Goal: Task Accomplishment & Management: Manage account settings

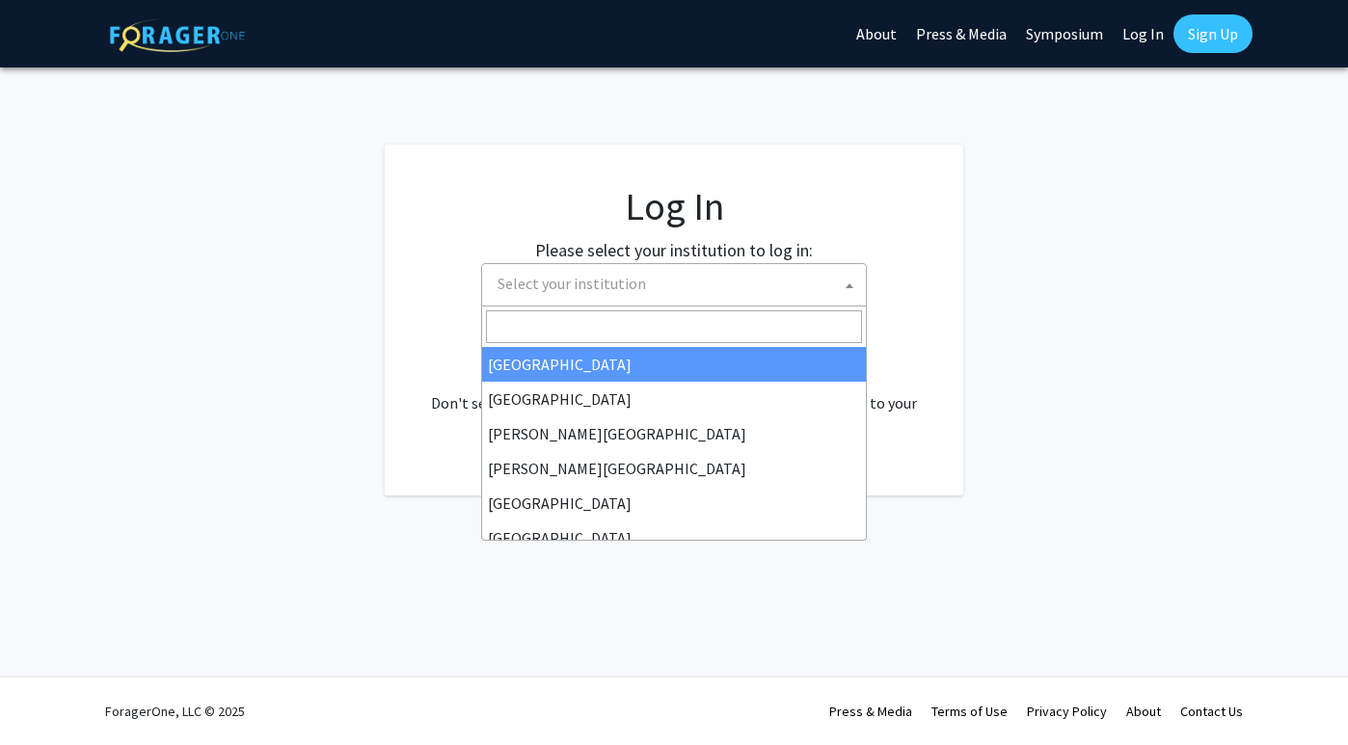
click at [843, 284] on span at bounding box center [849, 285] width 19 height 42
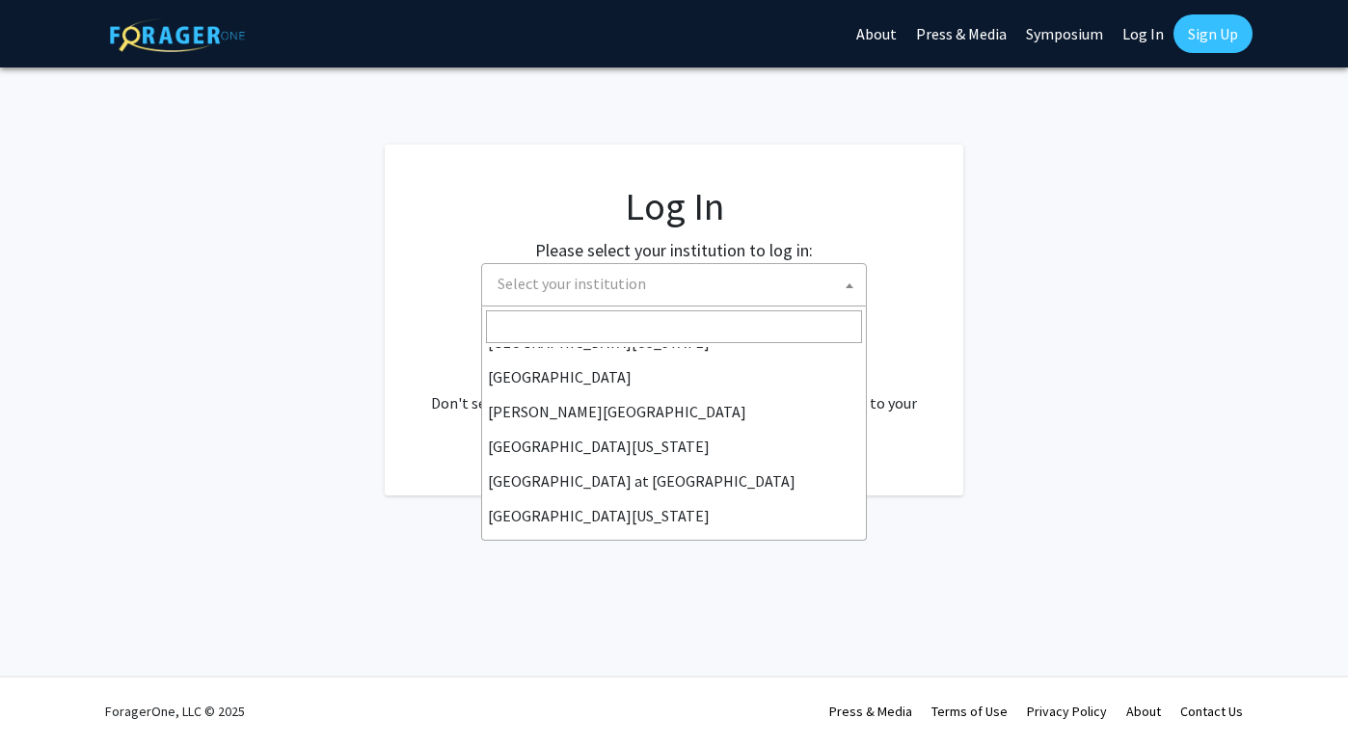
scroll to position [675, 0]
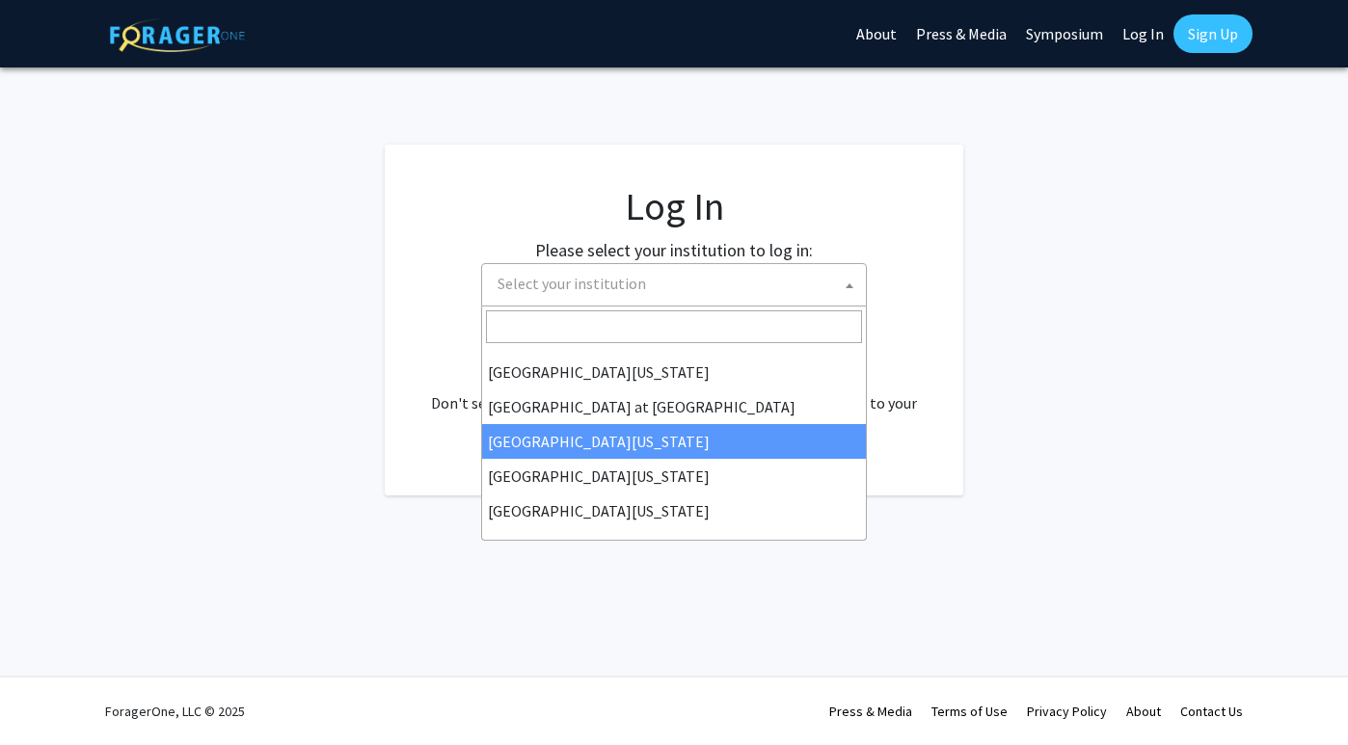
select select "13"
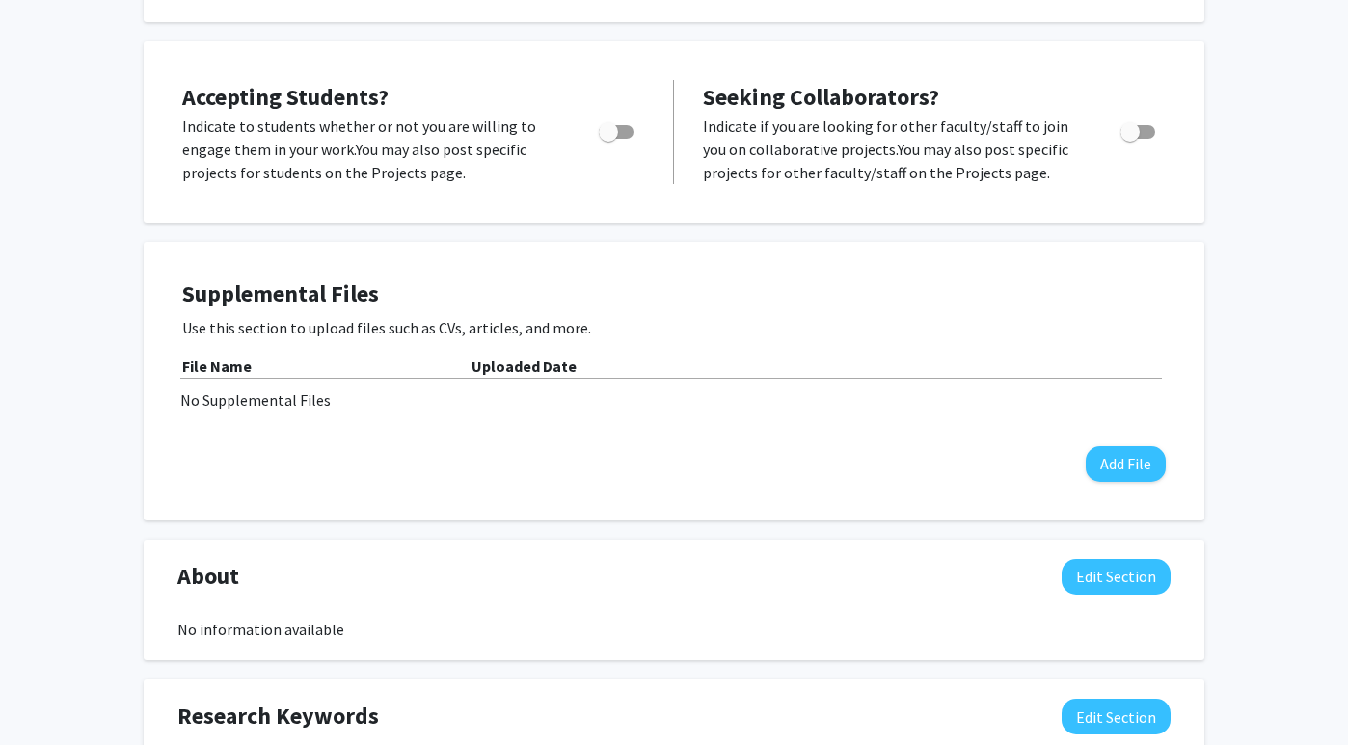
scroll to position [242, 0]
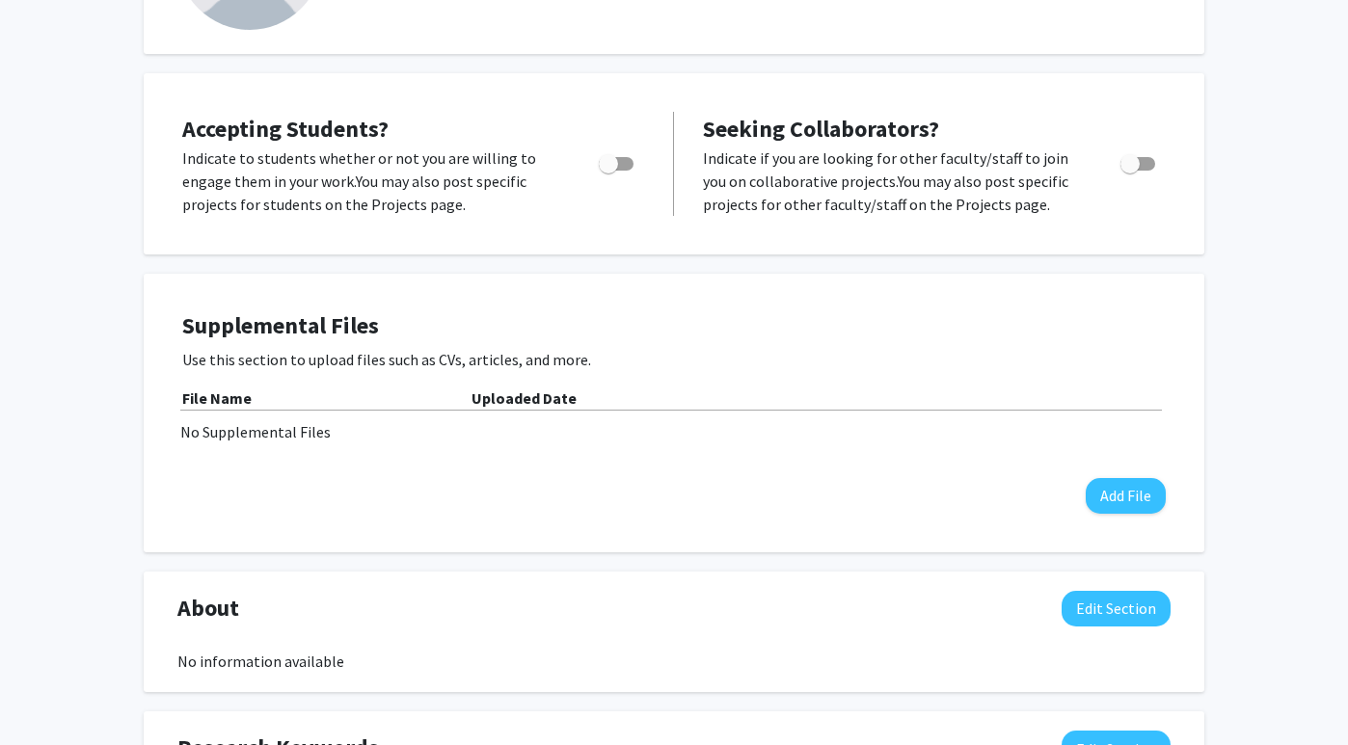
click at [1153, 164] on span "Toggle" at bounding box center [1138, 164] width 35 height 14
click at [1130, 171] on input "Toggle" at bounding box center [1129, 171] width 1 height 1
checkbox input "true"
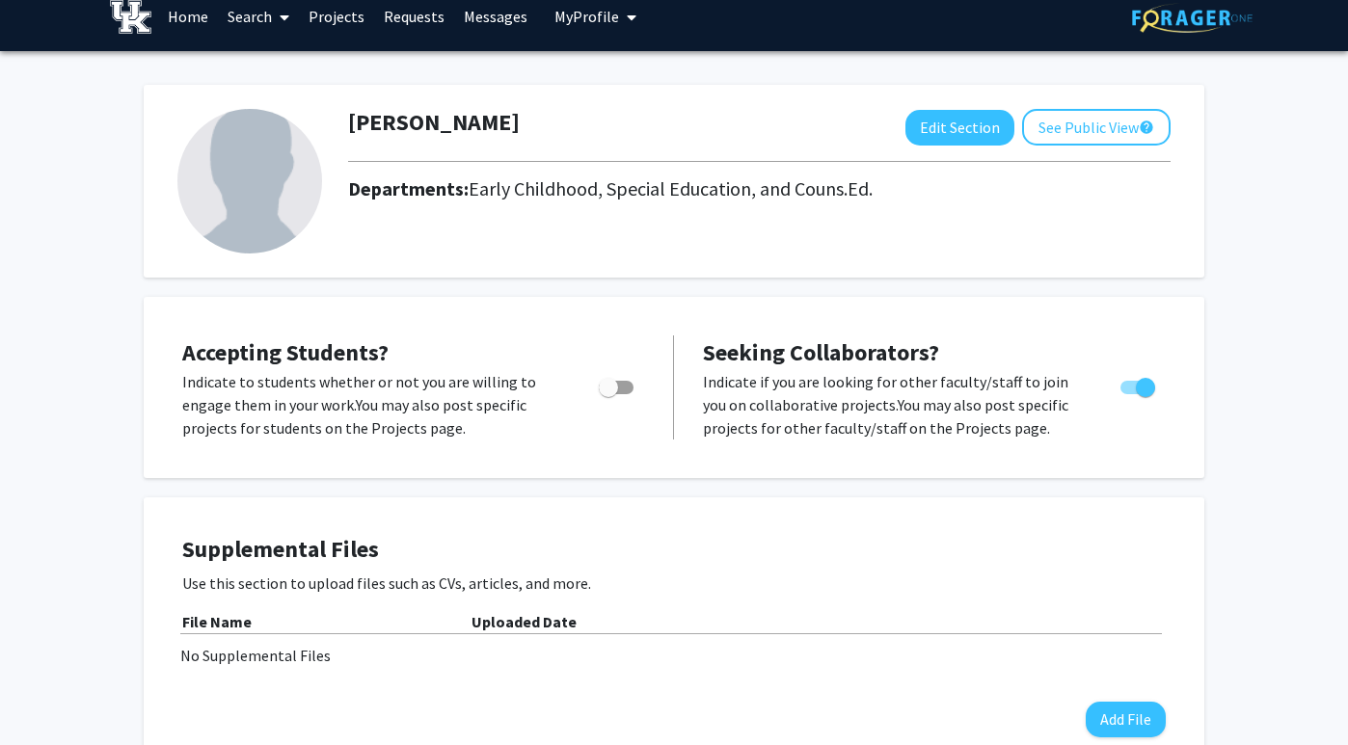
scroll to position [0, 0]
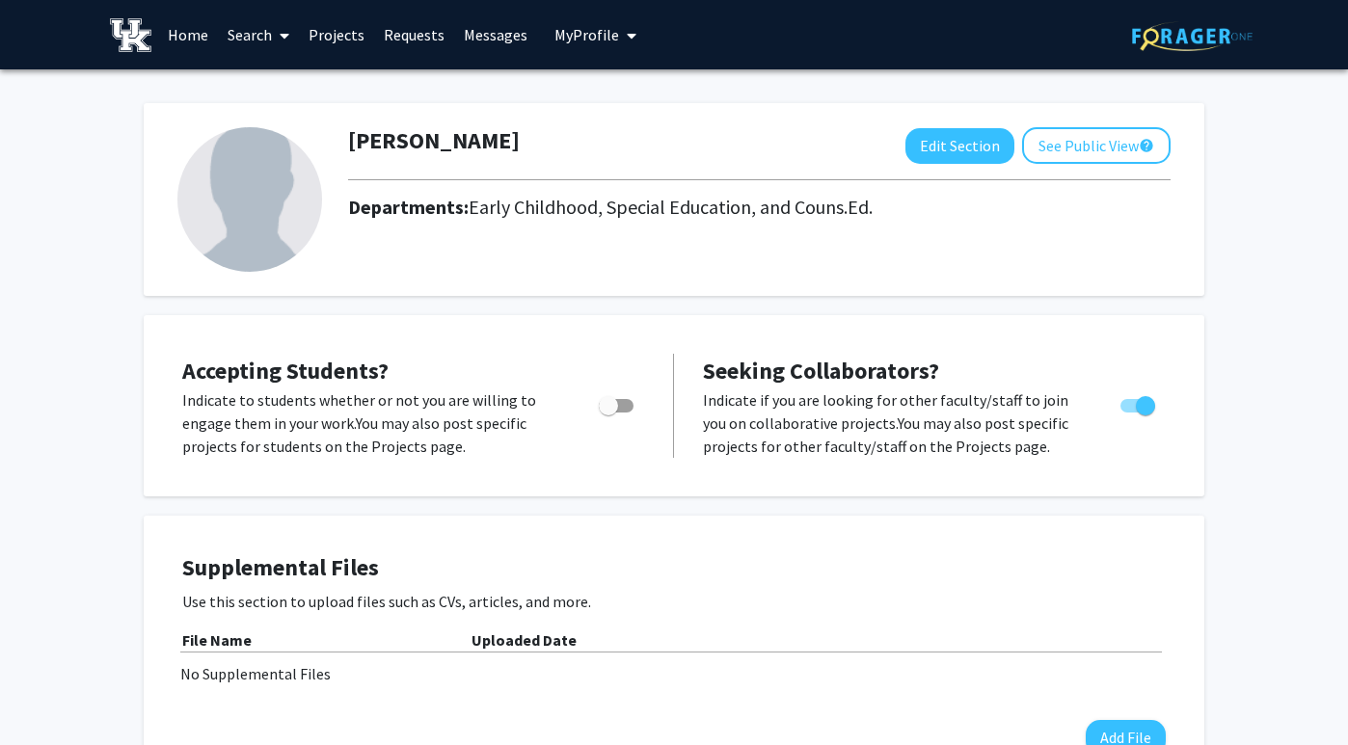
click at [622, 410] on span "Toggle" at bounding box center [616, 406] width 35 height 14
click at [608, 413] on input "Would you like to permit student requests?" at bounding box center [608, 413] width 1 height 1
checkbox input "true"
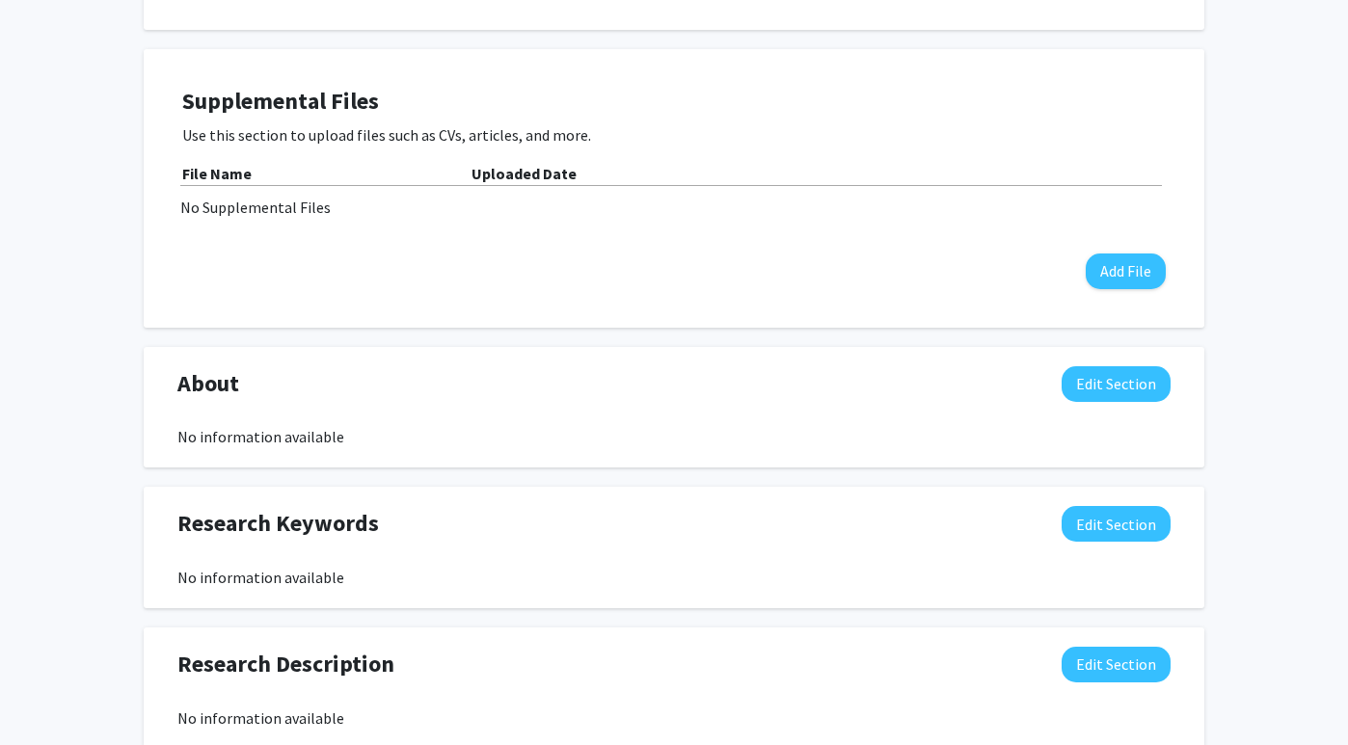
scroll to position [472, 0]
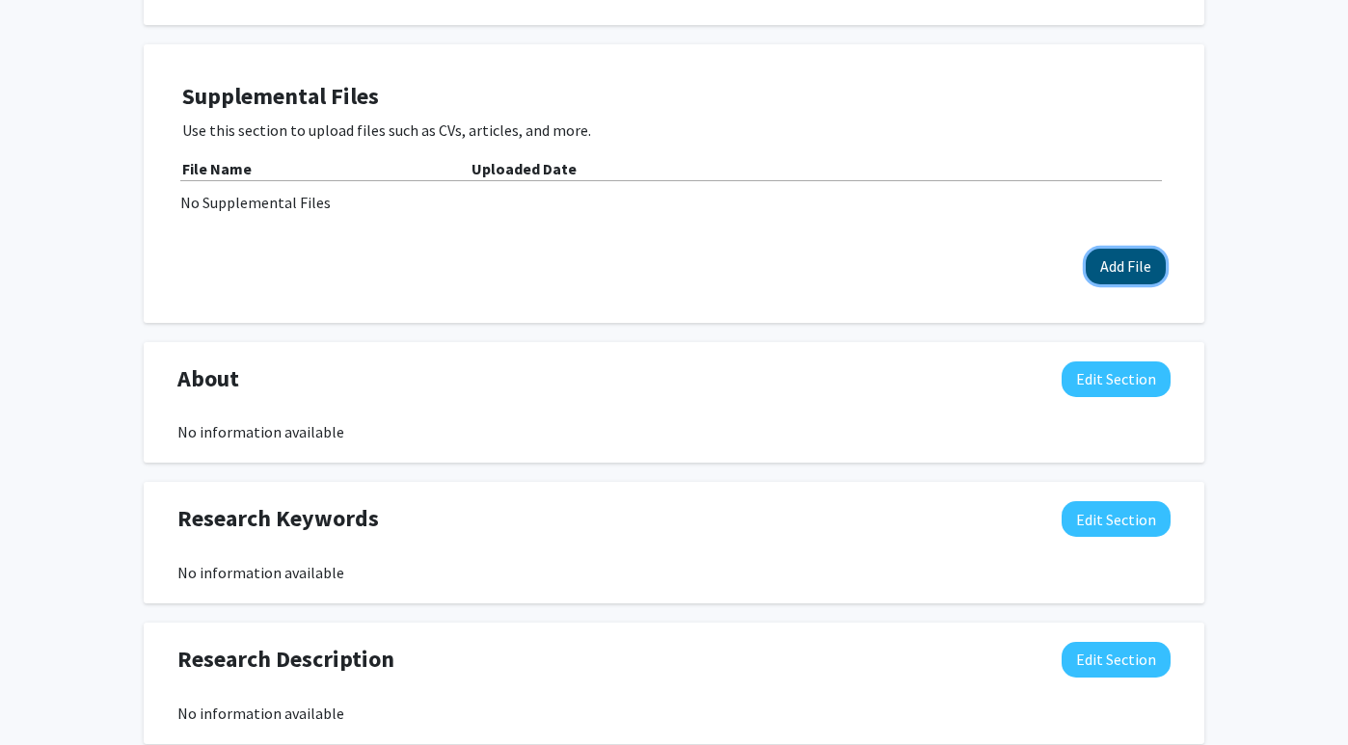
click at [1106, 260] on button "Add File" at bounding box center [1126, 267] width 80 height 36
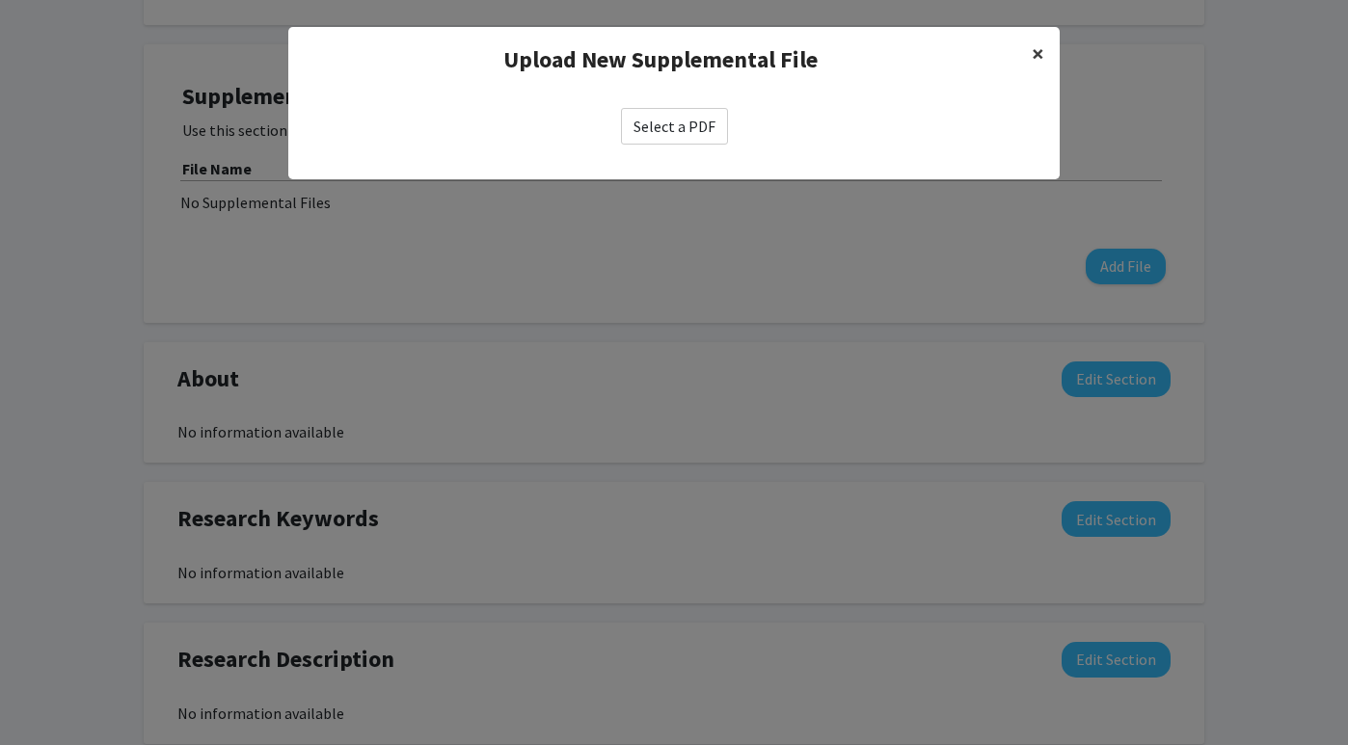
click at [1039, 50] on span "×" at bounding box center [1038, 54] width 13 height 30
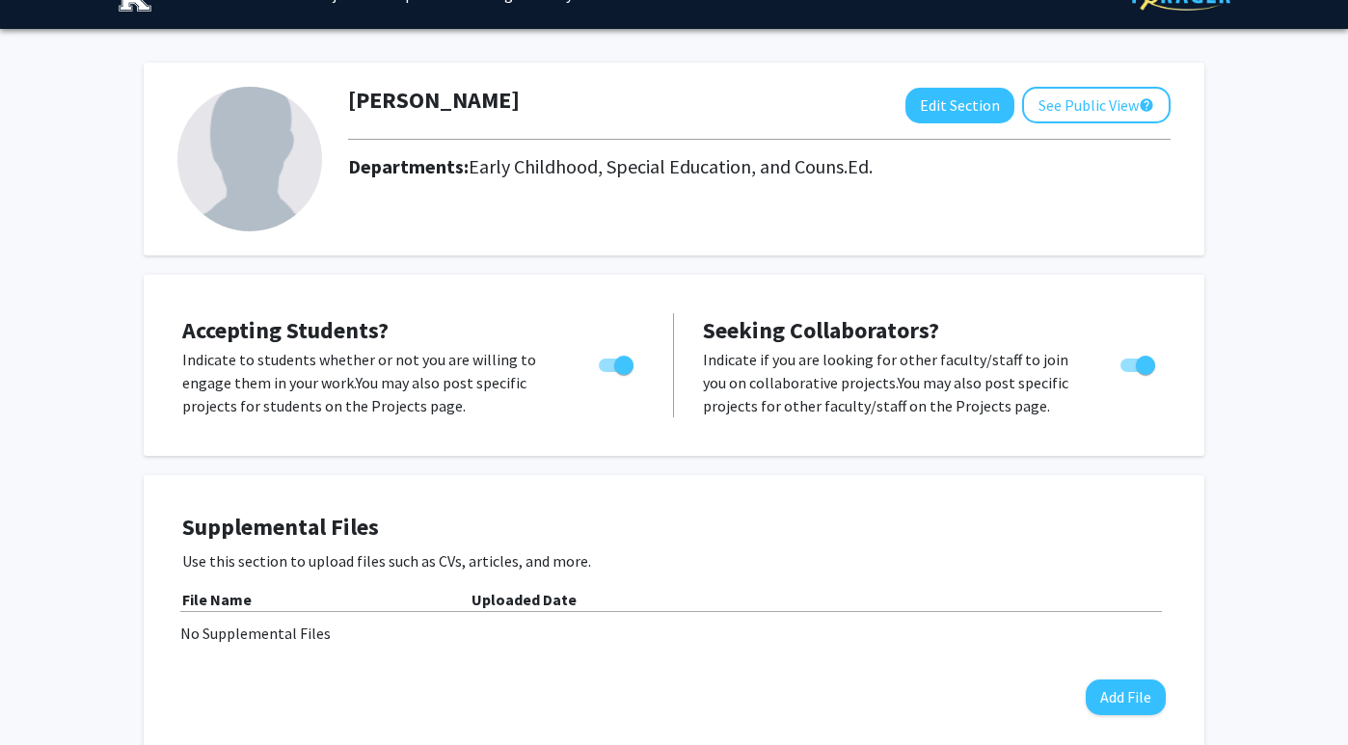
scroll to position [0, 0]
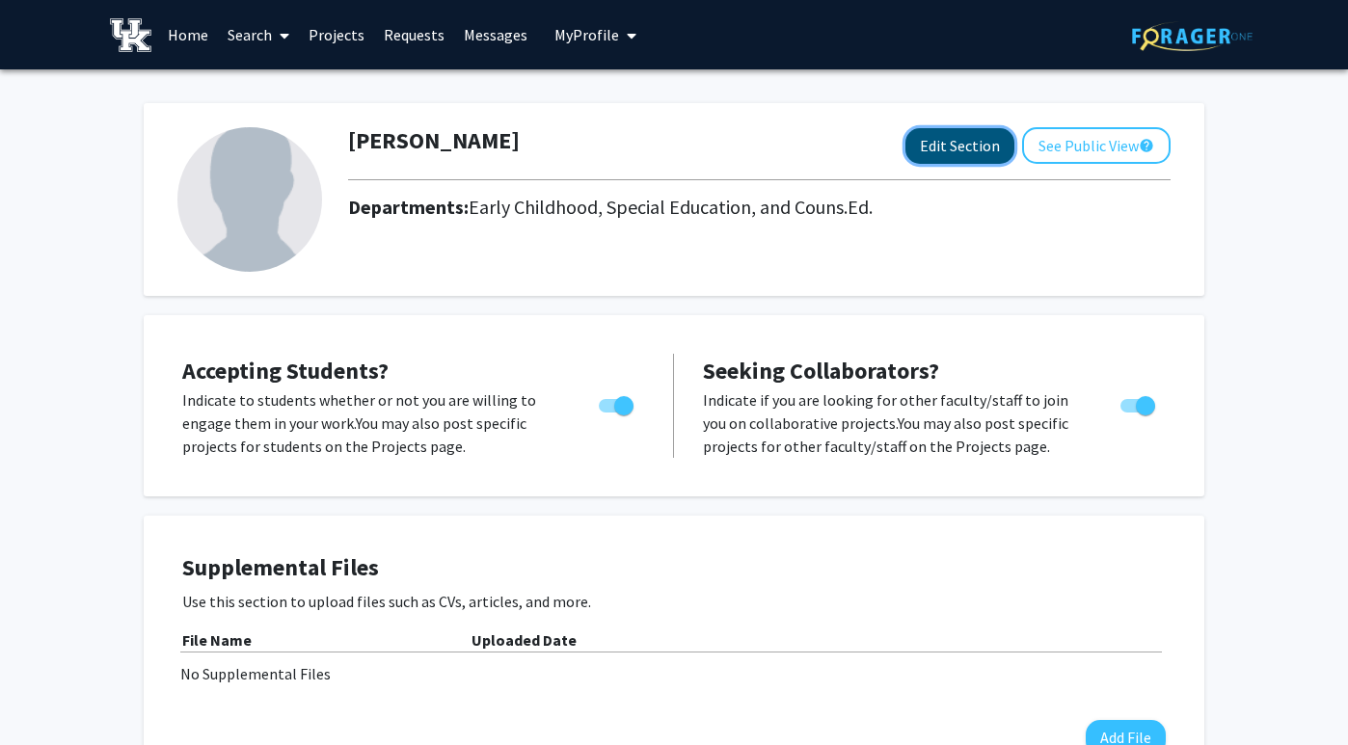
click at [953, 147] on button "Edit Section" at bounding box center [960, 146] width 109 height 36
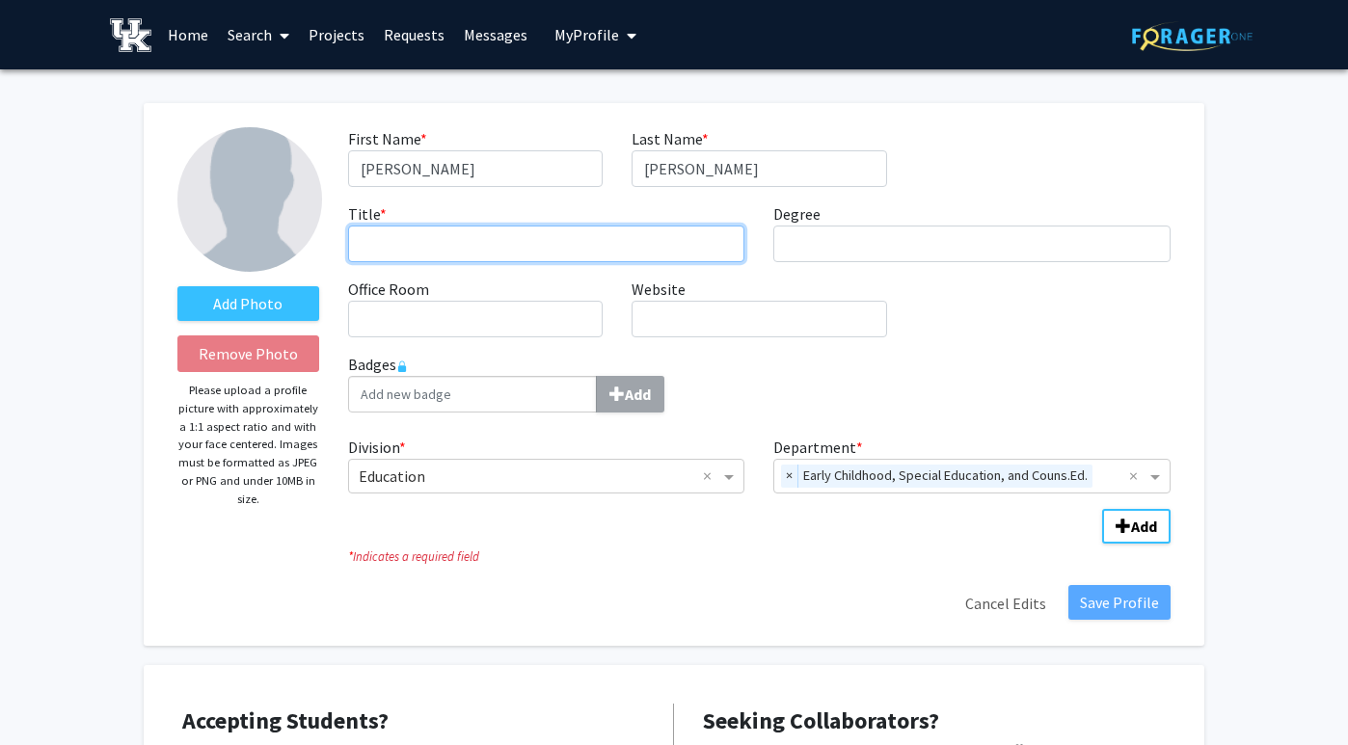
click at [547, 247] on input "Title * required" at bounding box center [546, 244] width 397 height 37
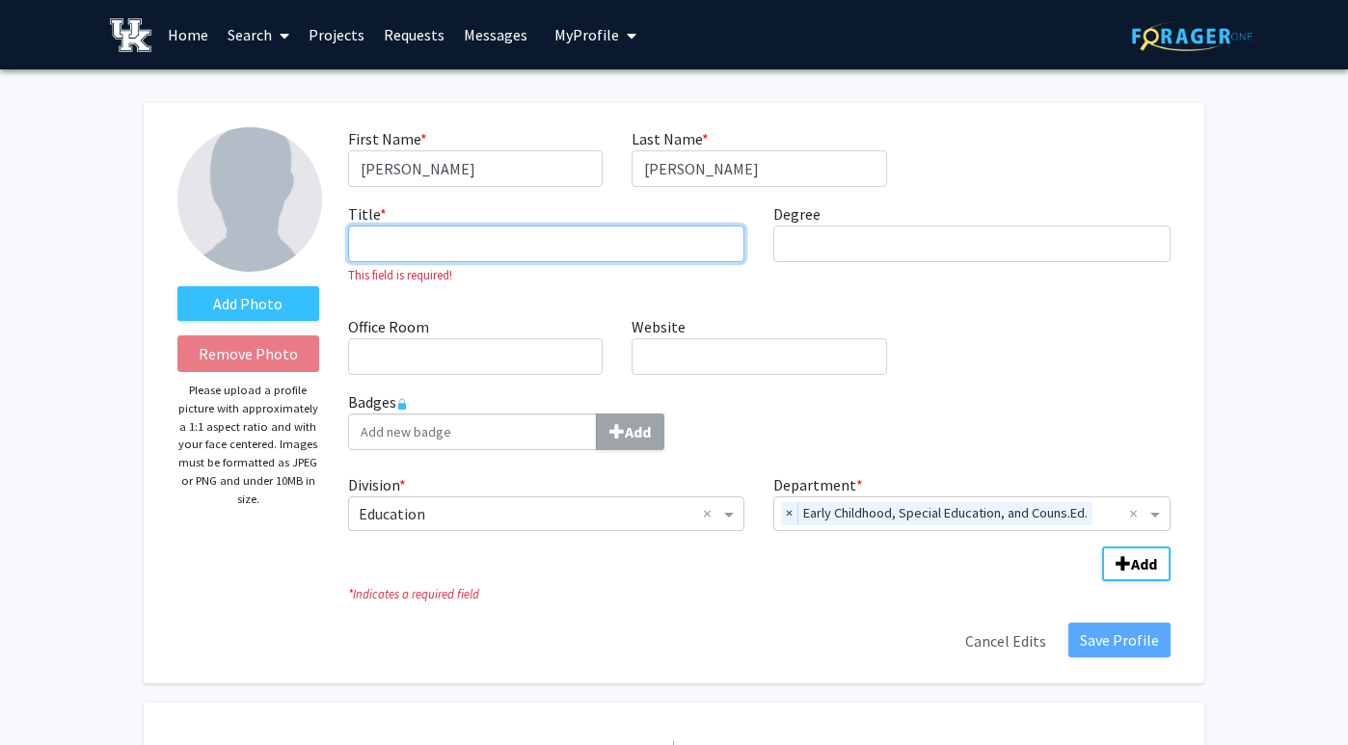
paste input "William T. Bryan Endowed Chair in Special Education Technology"
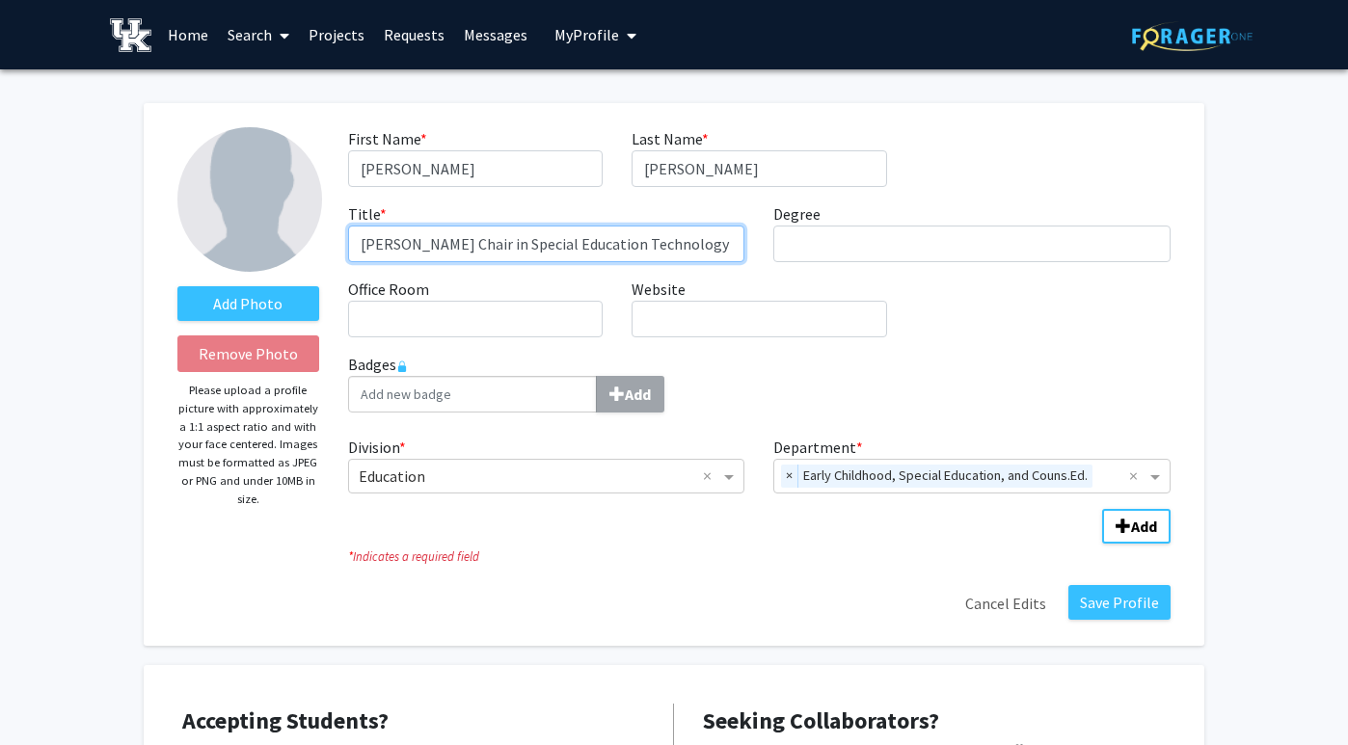
type input "William T. Bryan Endowed Chair in Special Education Technology"
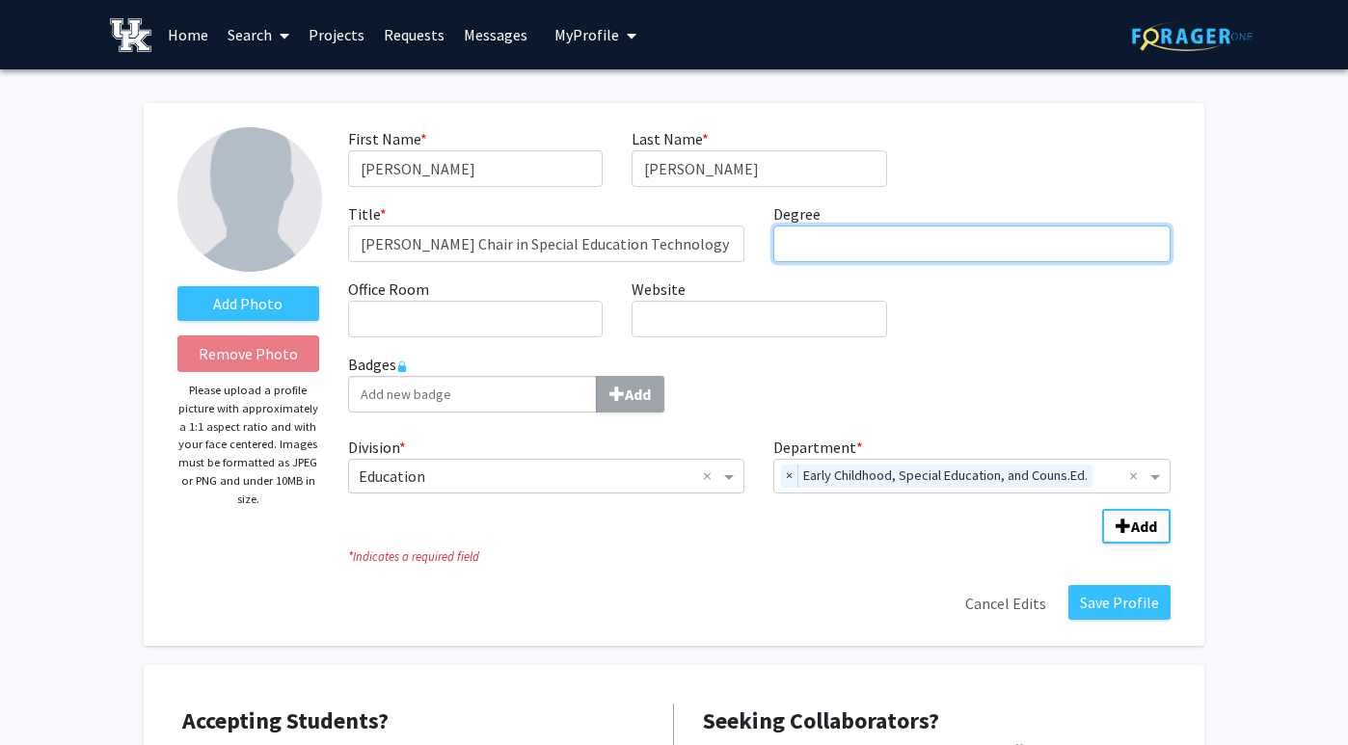
scroll to position [0, 0]
click at [854, 237] on input "Degree required" at bounding box center [971, 244] width 397 height 37
type input "PHD"
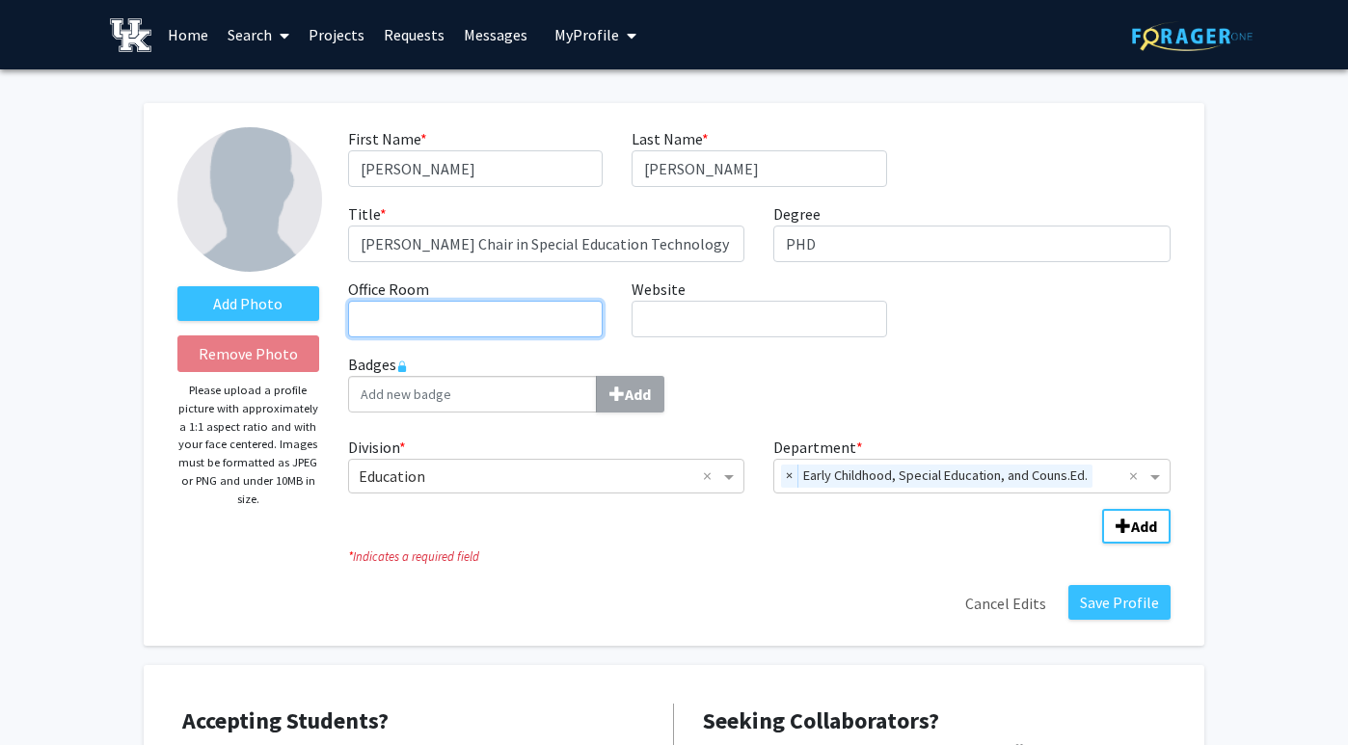
click at [527, 318] on input "Office Room required" at bounding box center [475, 319] width 255 height 37
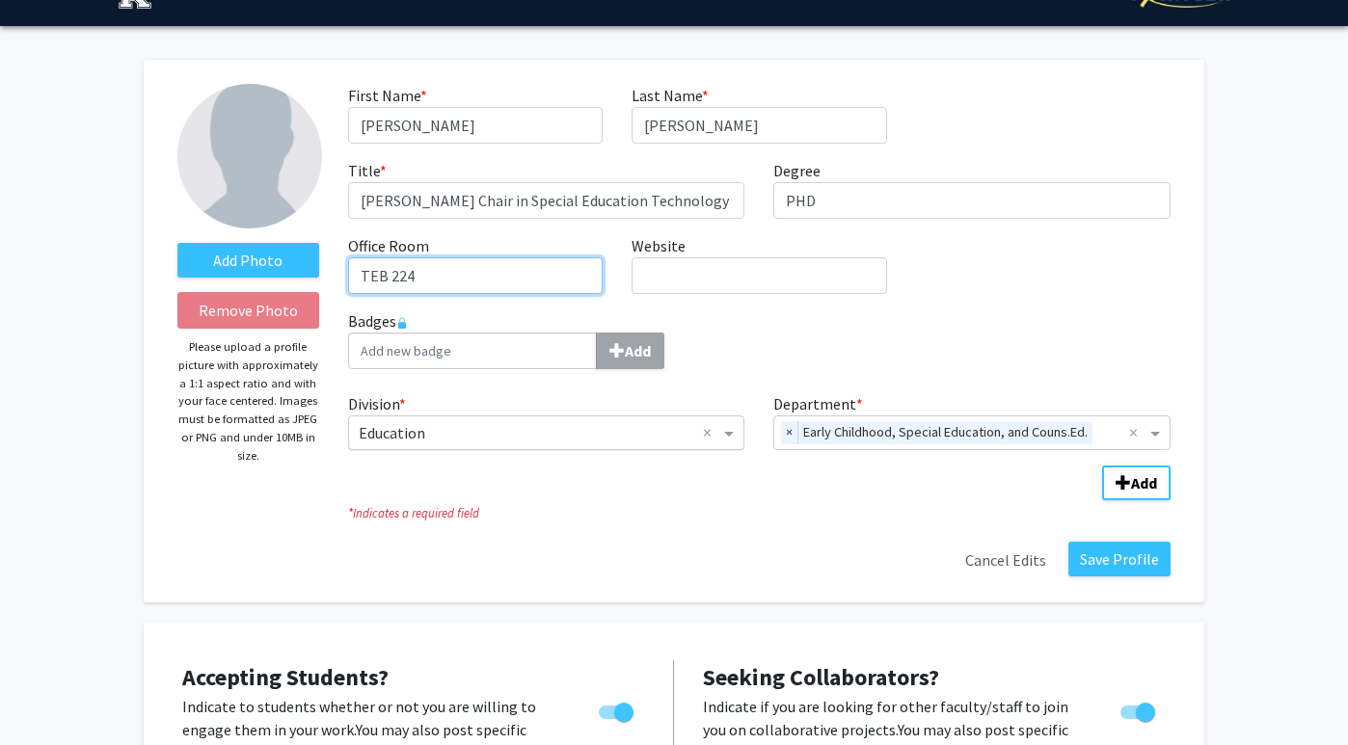
scroll to position [48, 0]
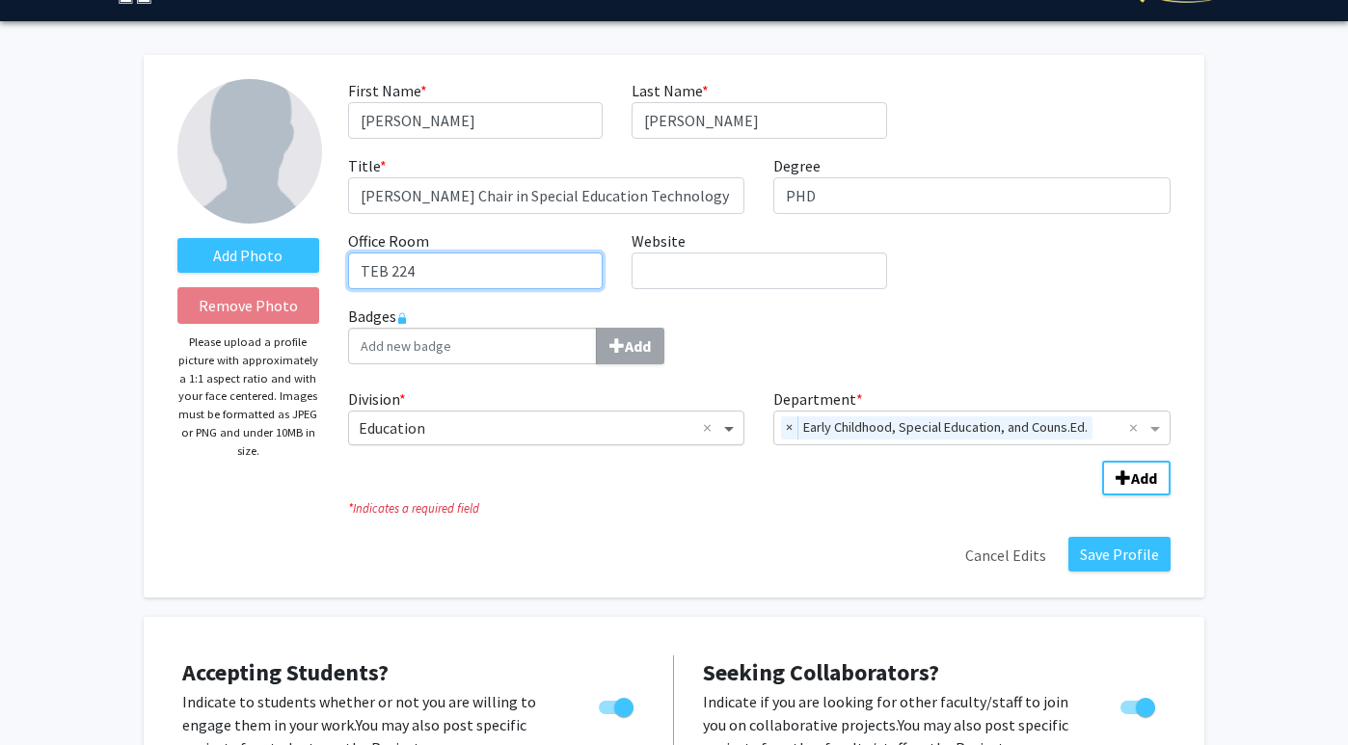
type input "TEB 224"
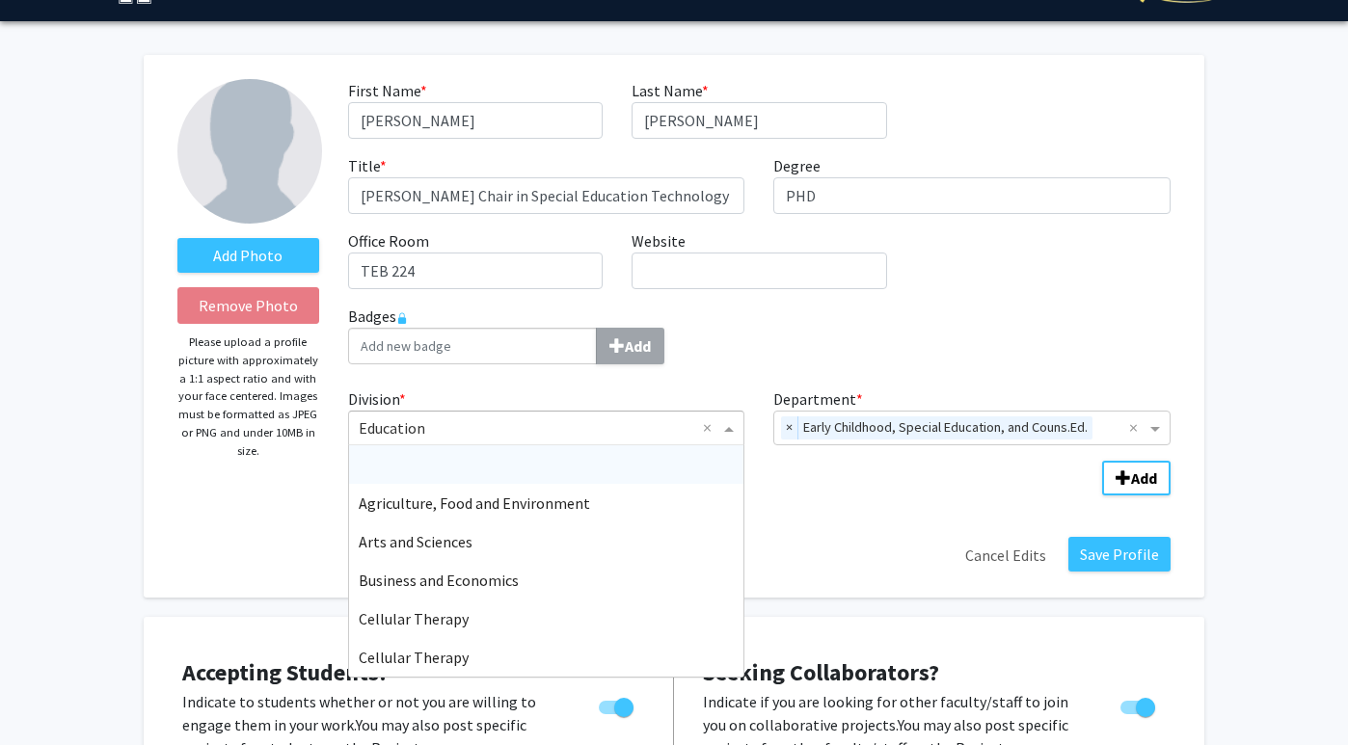
click at [732, 430] on span "Division" at bounding box center [731, 428] width 24 height 23
click at [800, 302] on div "First Name * required Robert Last Name * required Pennington Title * required W…" at bounding box center [760, 192] width 852 height 226
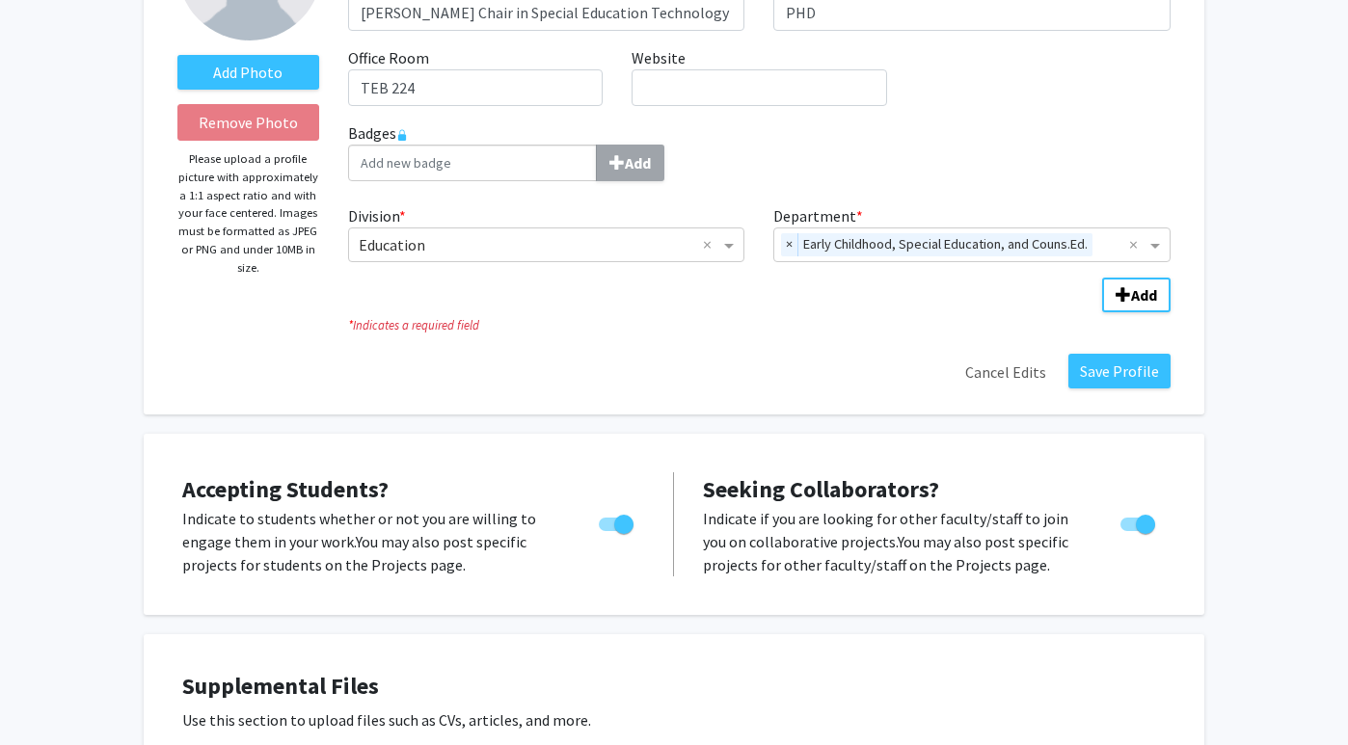
scroll to position [252, 0]
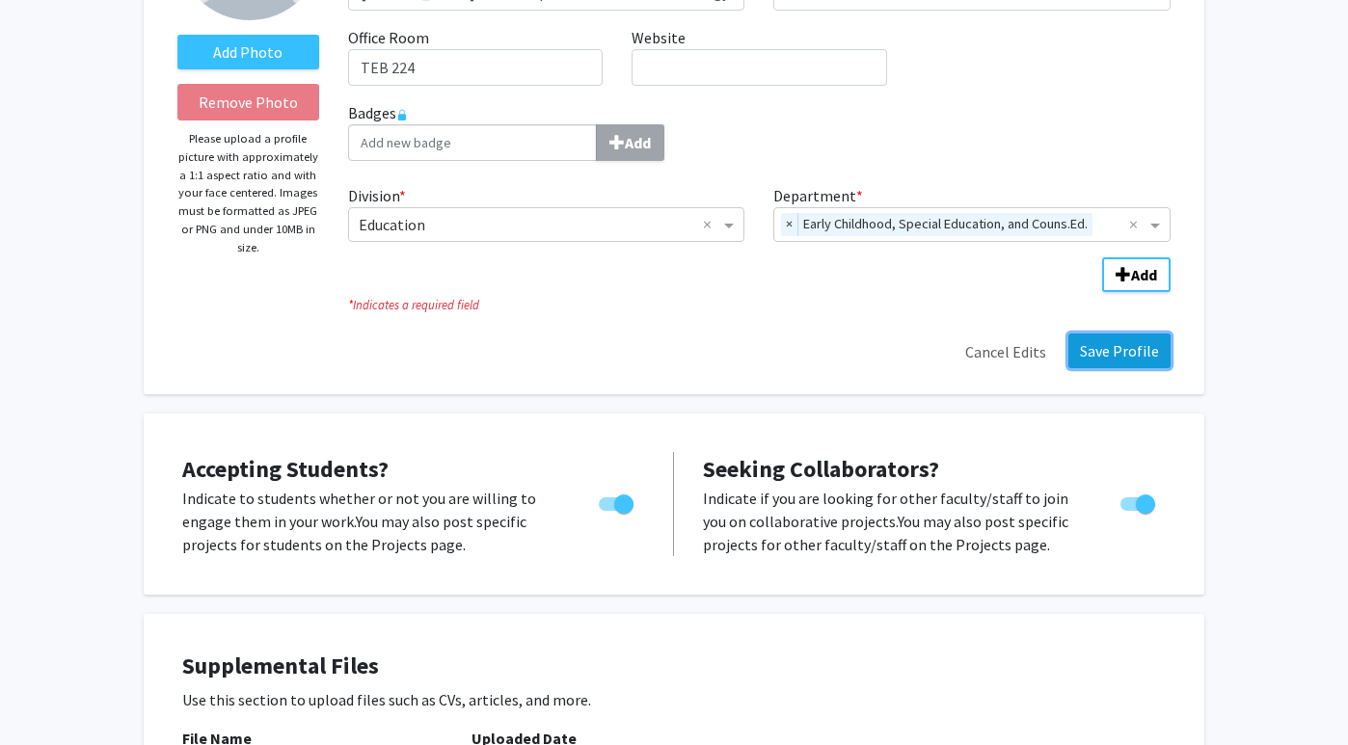
click at [1098, 355] on button "Save Profile" at bounding box center [1119, 351] width 102 height 35
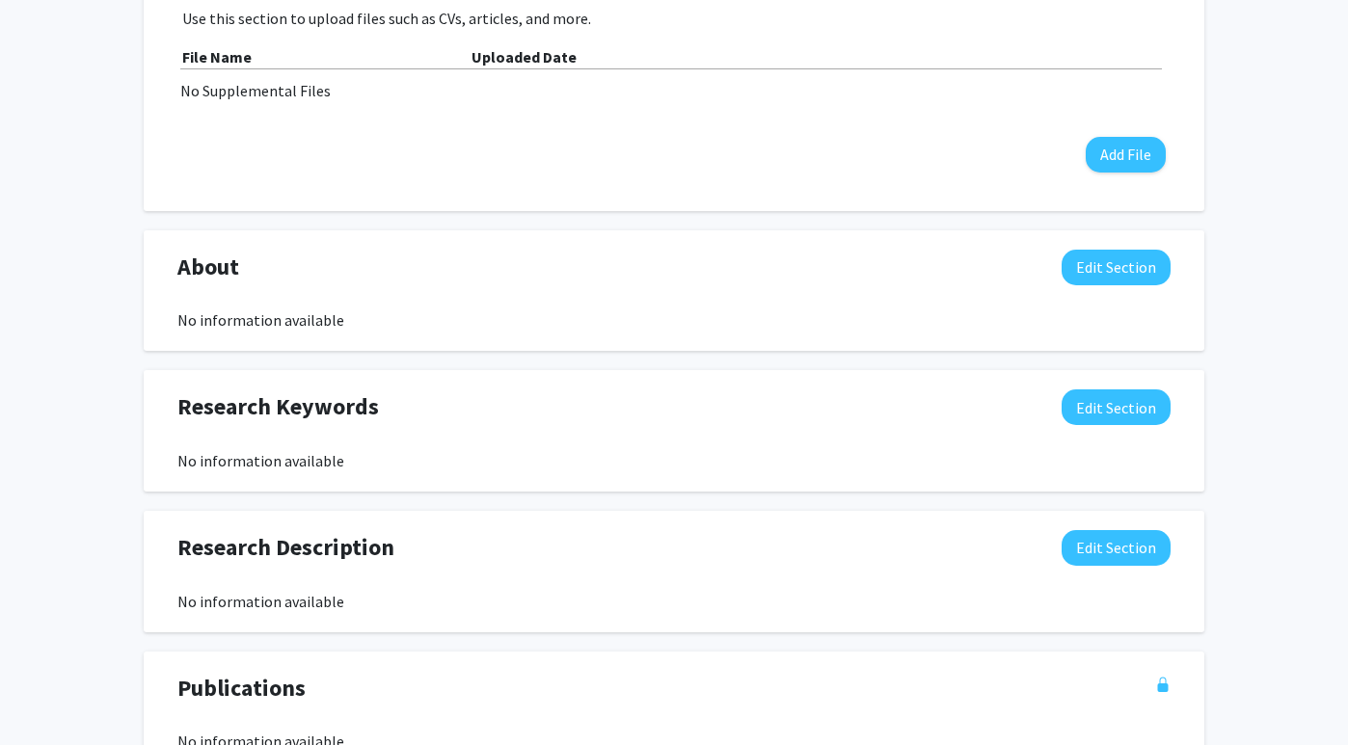
scroll to position [633, 0]
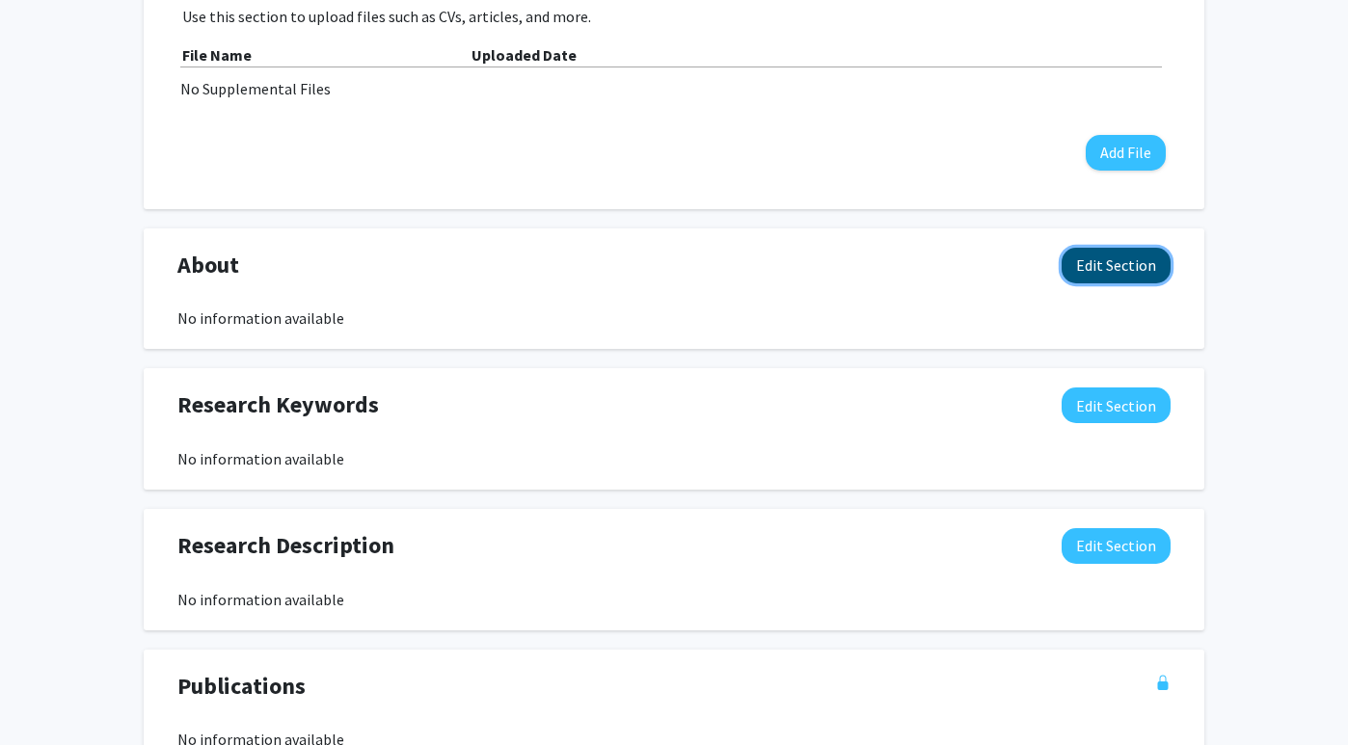
click at [1115, 272] on button "Edit Section" at bounding box center [1116, 266] width 109 height 36
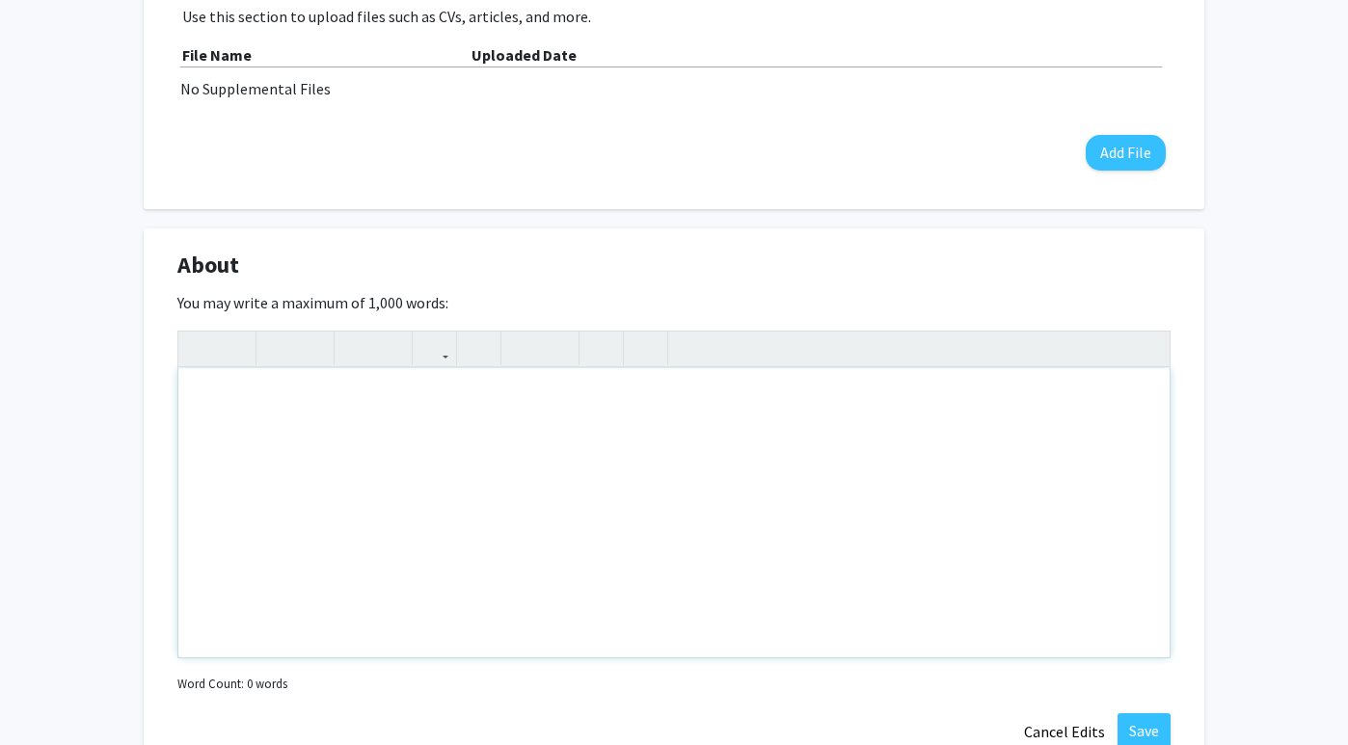
click at [317, 477] on div "Note to users with screen readers: Please deactivate our accessibility plugin f…" at bounding box center [673, 512] width 991 height 289
type textarea "I"
click at [447, 385] on div "Note to users with screen readers: Please deactivate our accessibility plugin f…" at bounding box center [673, 512] width 991 height 289
type textarea "<p>Robert Pennington PhD BCBA-D is a Professor and the William T. Bryan Endowed…"
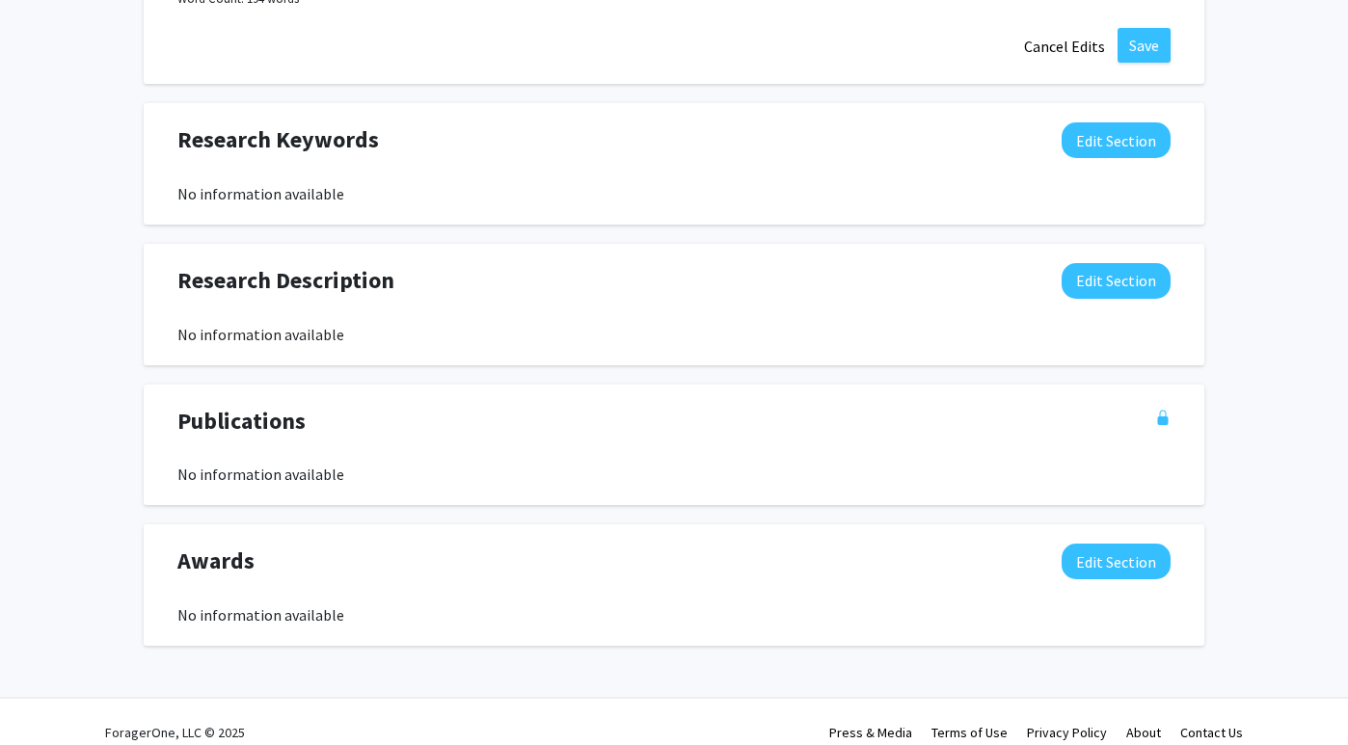
scroll to position [1305, 0]
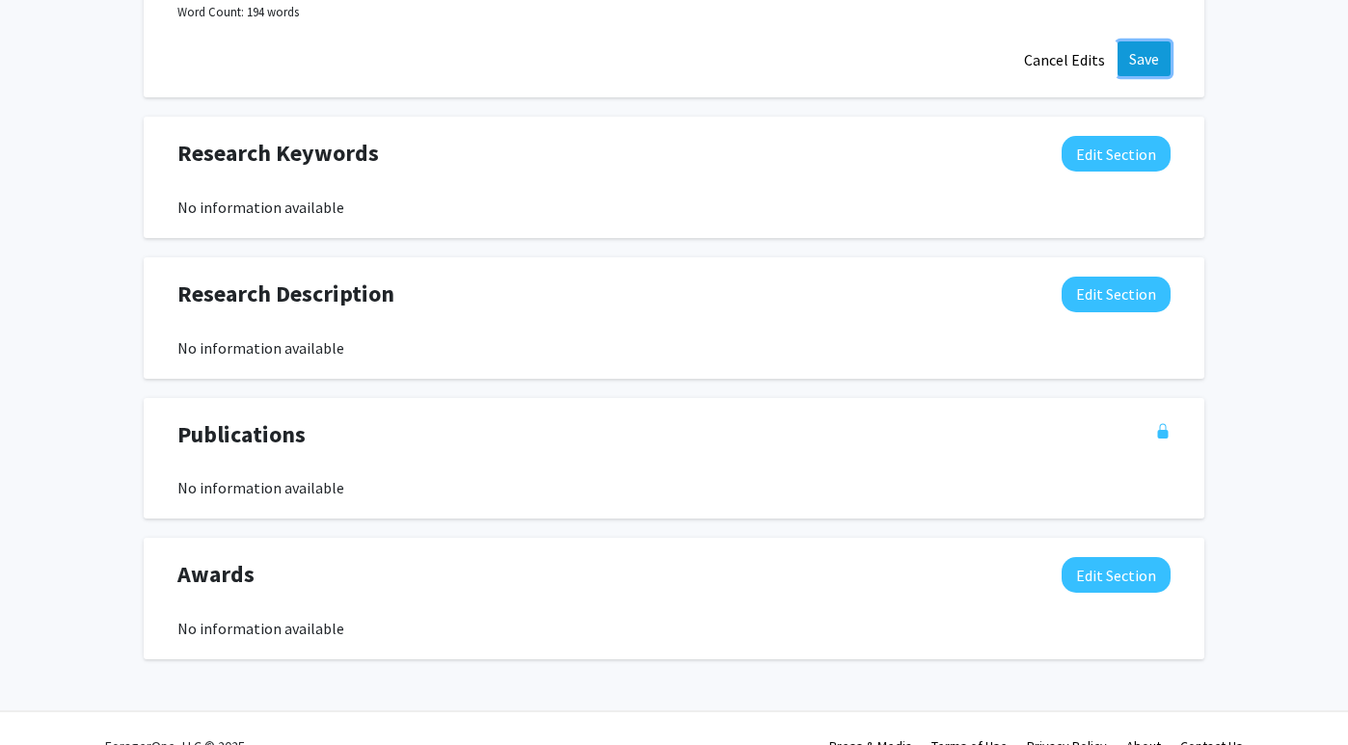
click at [1142, 68] on button "Save" at bounding box center [1144, 58] width 53 height 35
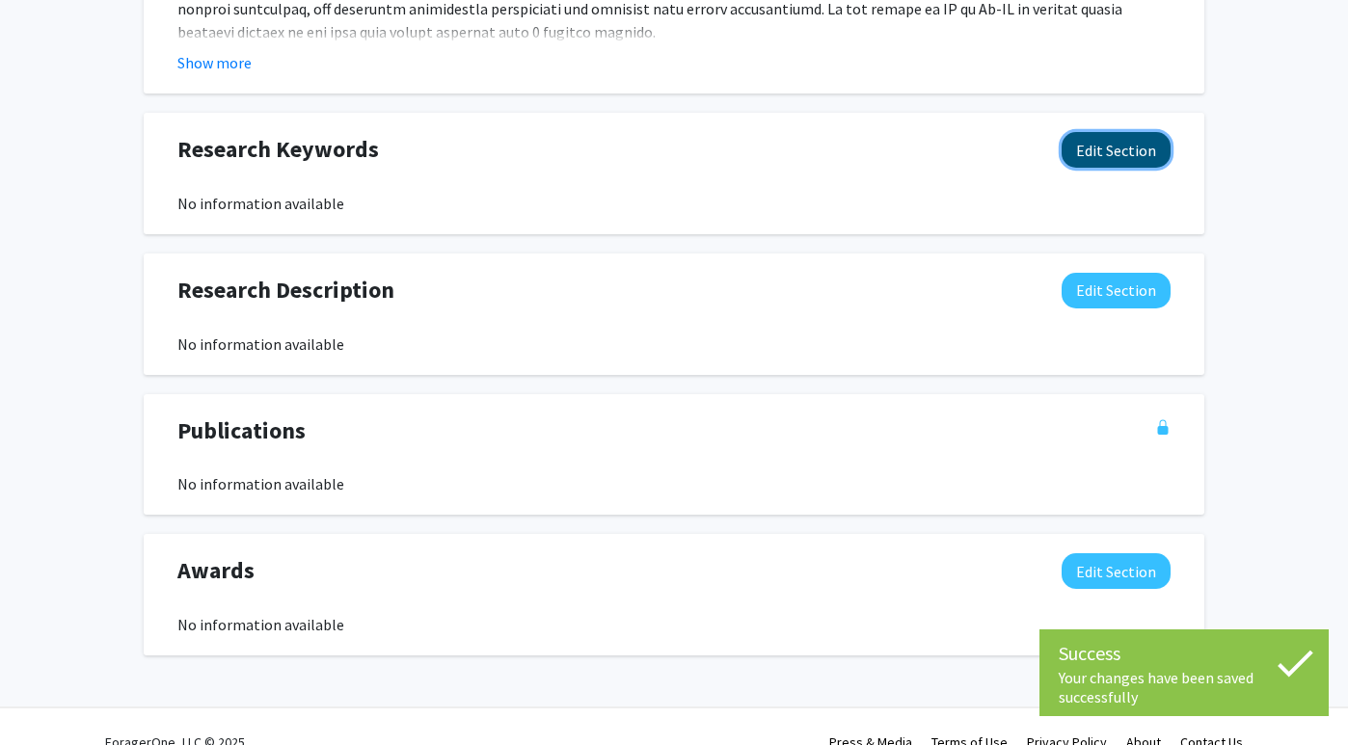
click at [1104, 152] on button "Edit Section" at bounding box center [1116, 150] width 109 height 36
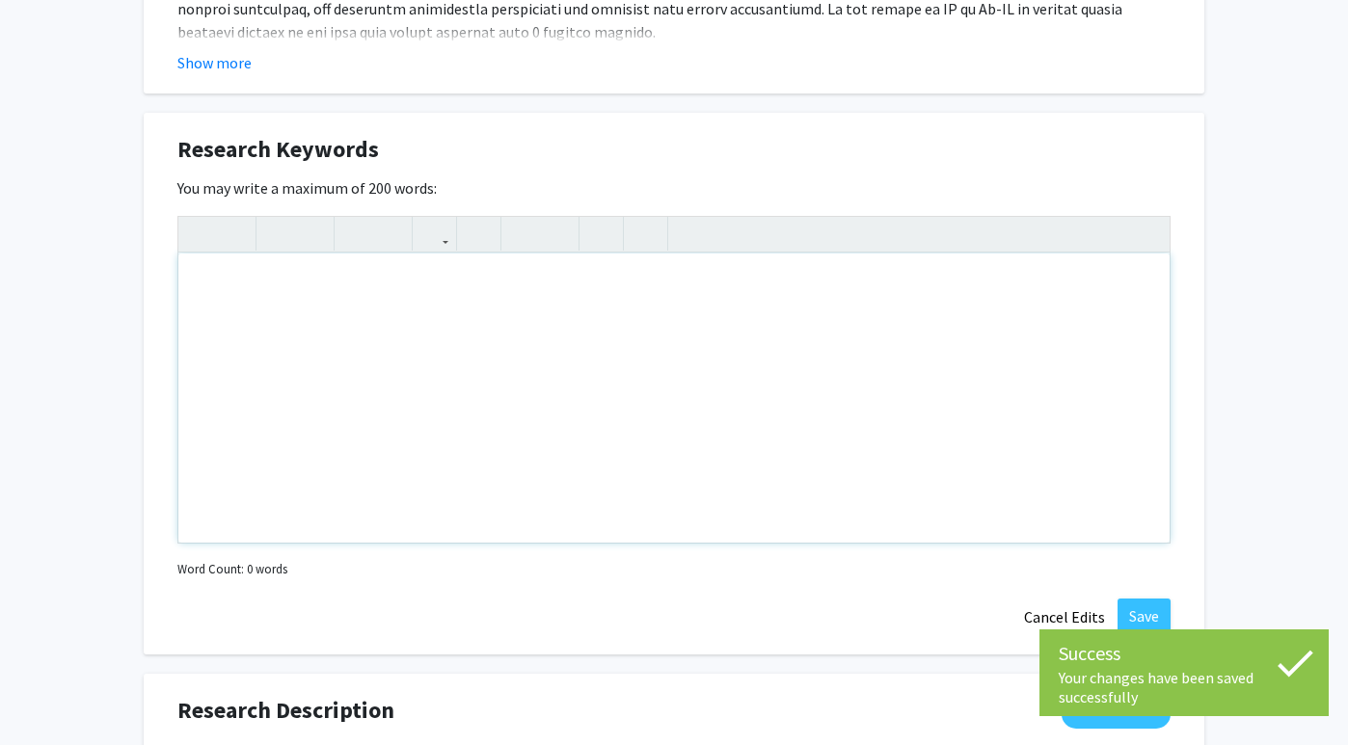
click at [310, 316] on div "Note to users with screen readers: Please deactivate our accessibility plugin f…" at bounding box center [673, 398] width 991 height 289
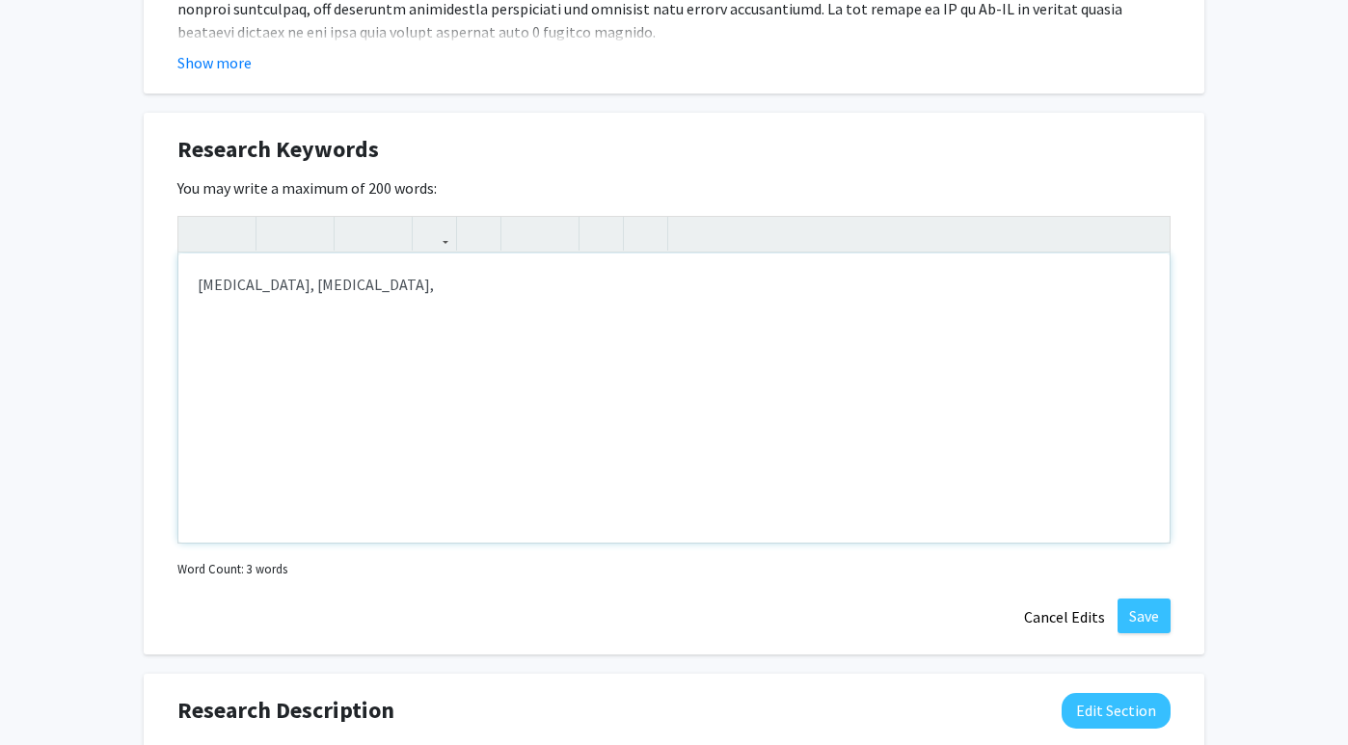
click at [253, 287] on div "Autism, intellectual disability," at bounding box center [673, 398] width 991 height 289
click at [408, 284] on div "Autism, Intellectual disability," at bounding box center [673, 398] width 991 height 289
type textarea "Autism, Intellectual disability, Behavior analysis, Single Case Research, Speci…"
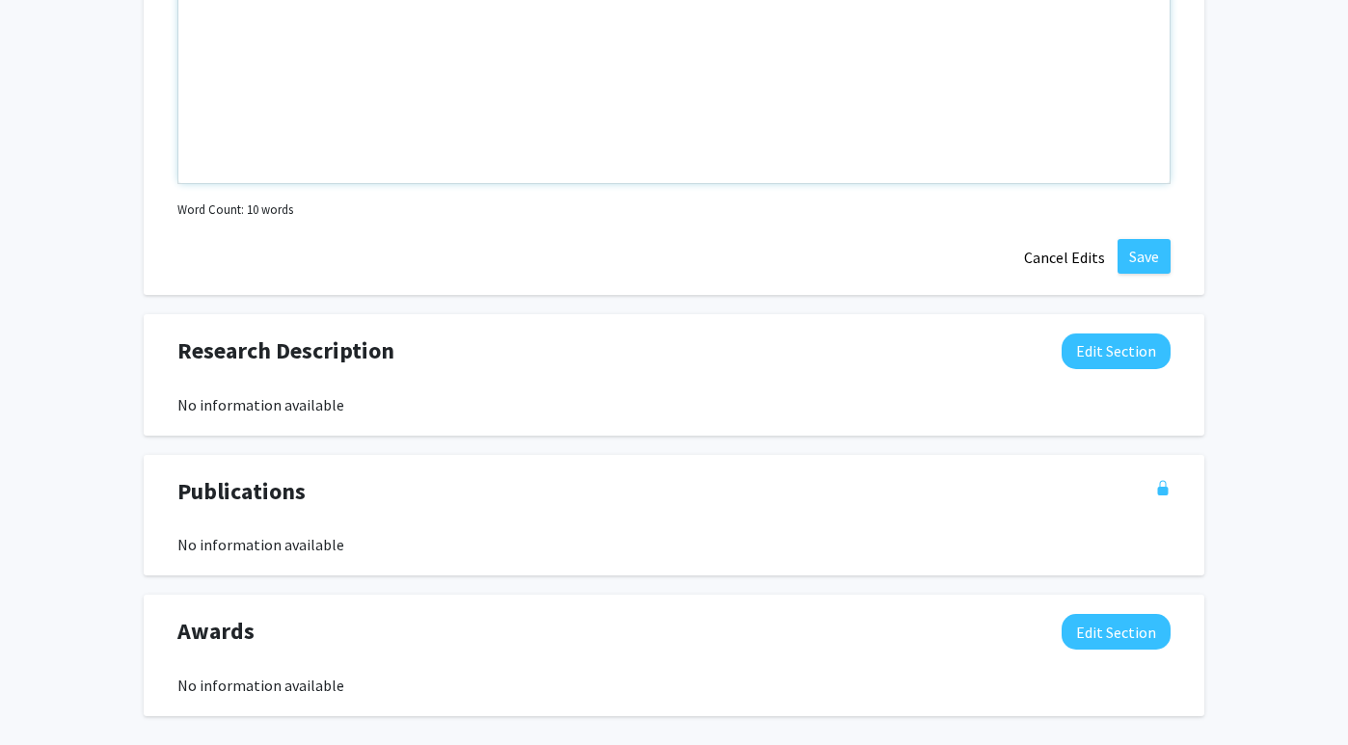
scroll to position [1493, 0]
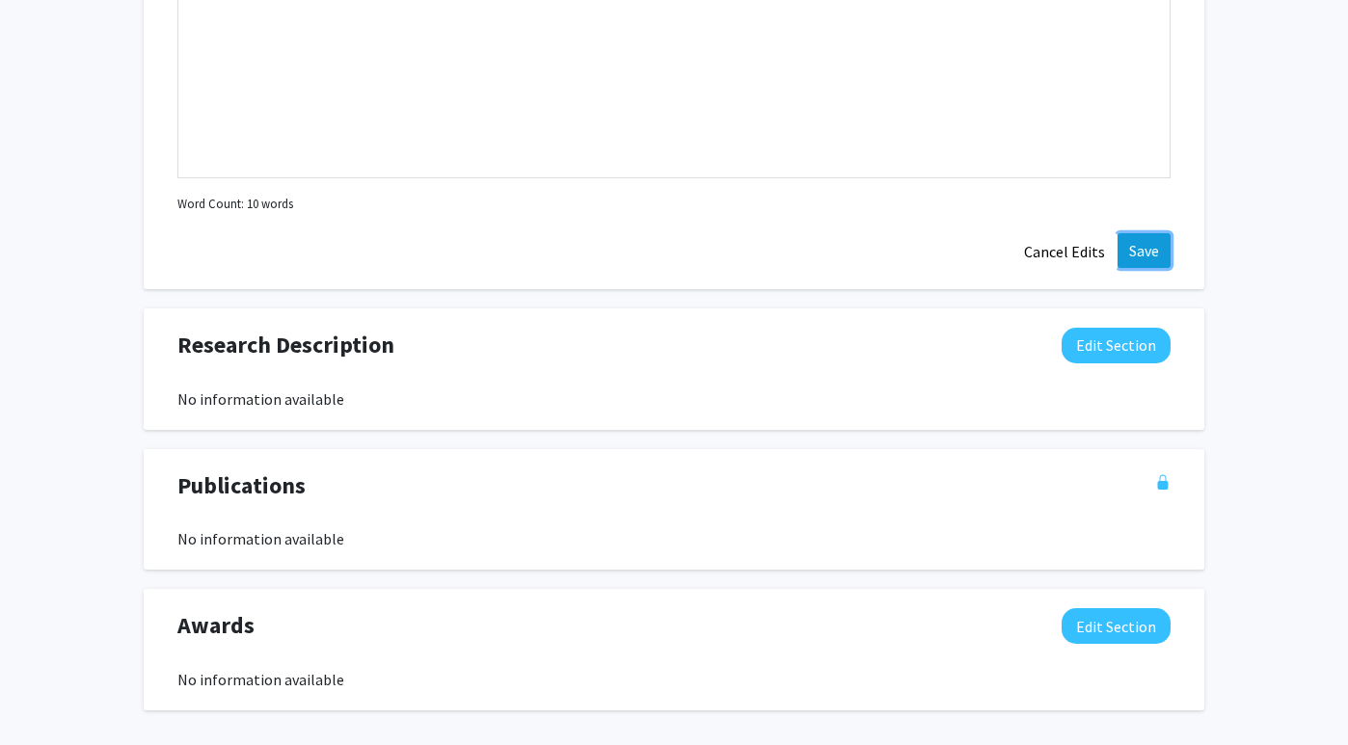
click at [1135, 253] on button "Save" at bounding box center [1144, 250] width 53 height 35
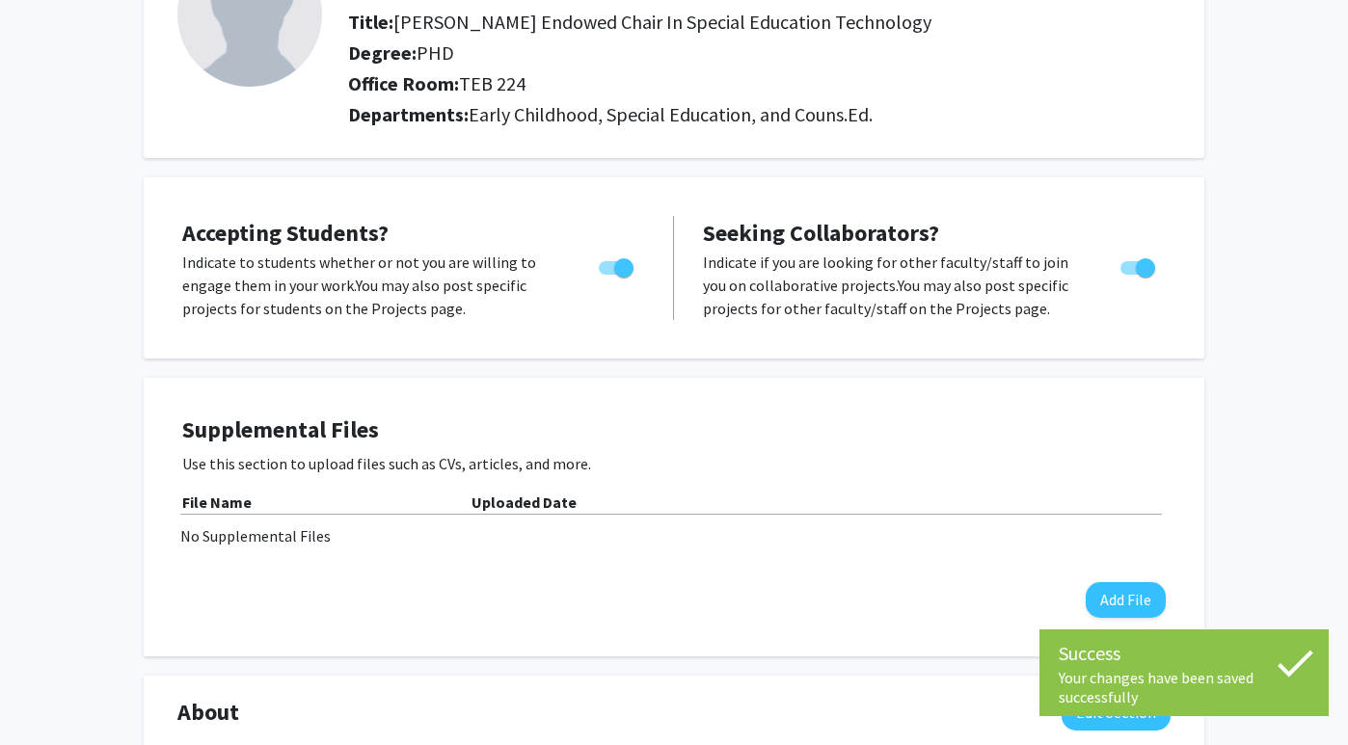
scroll to position [0, 0]
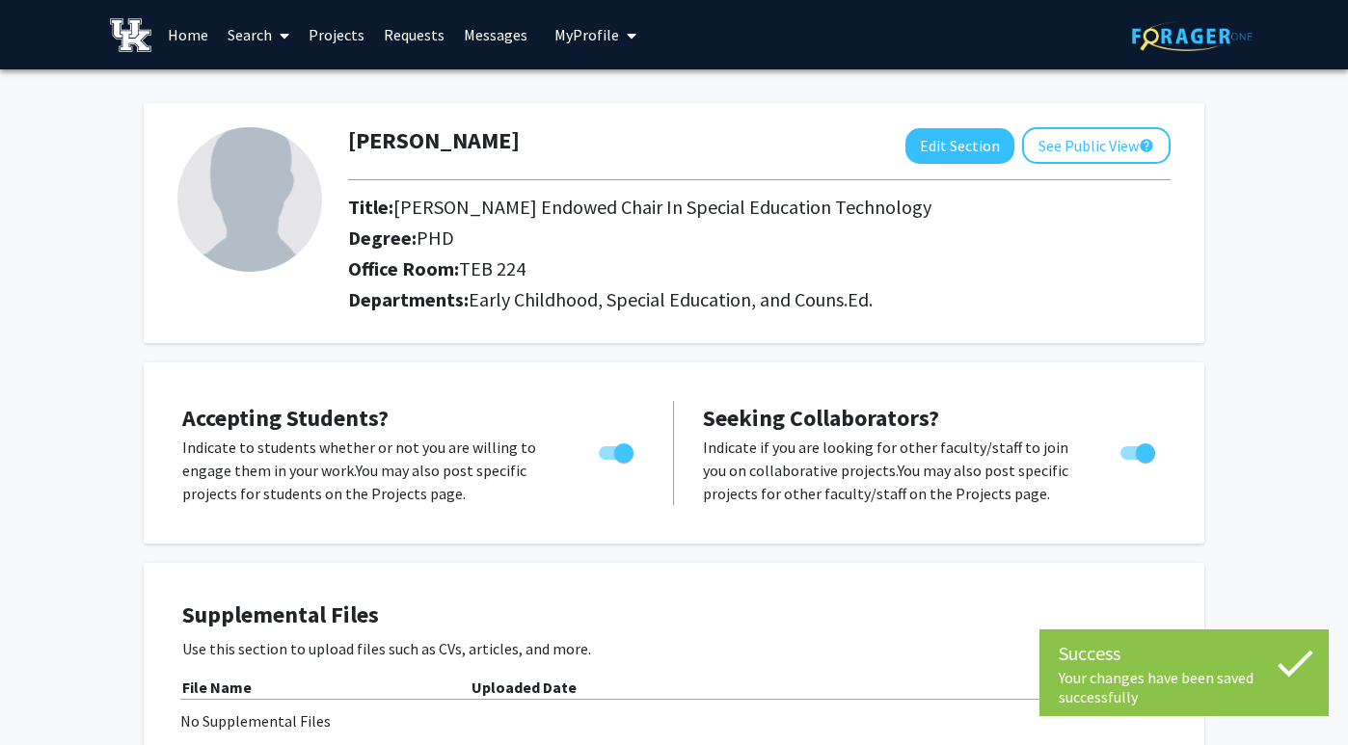
click at [231, 213] on img at bounding box center [249, 199] width 145 height 145
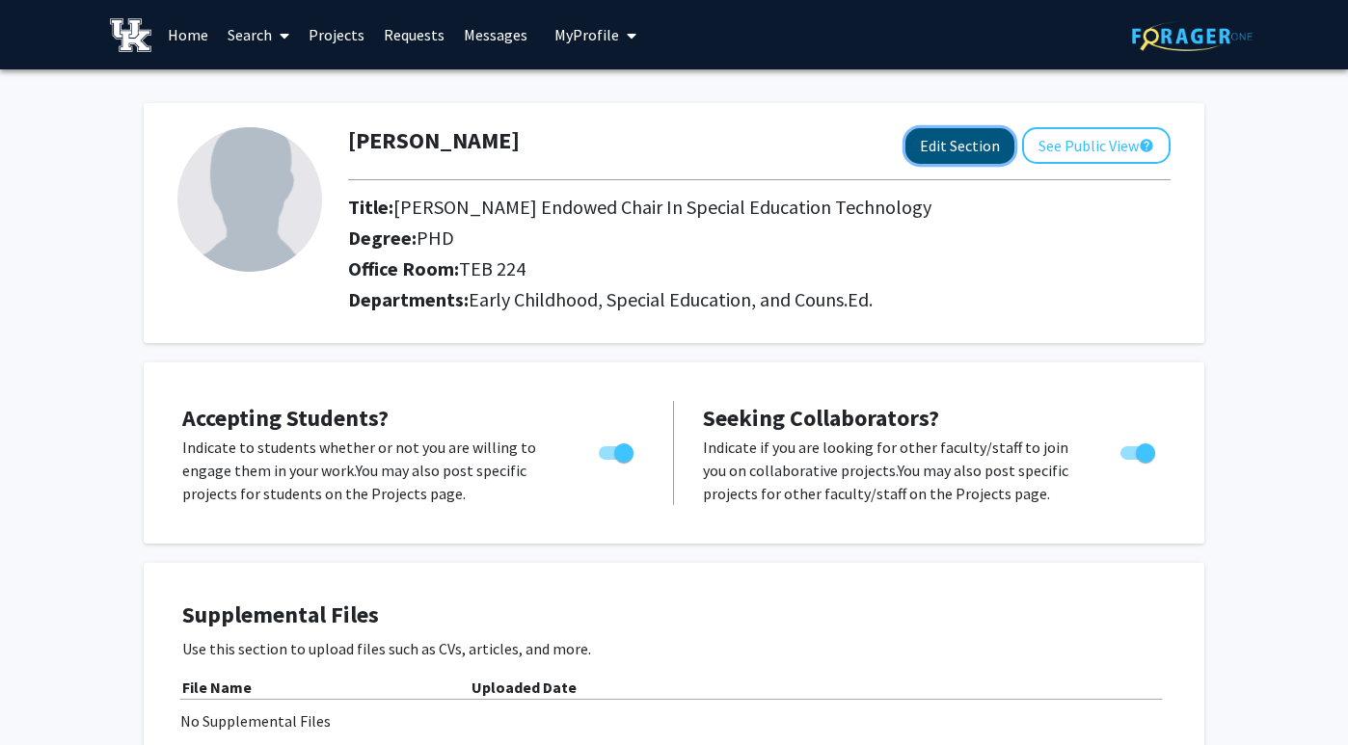
click at [985, 145] on button "Edit Section" at bounding box center [960, 146] width 109 height 36
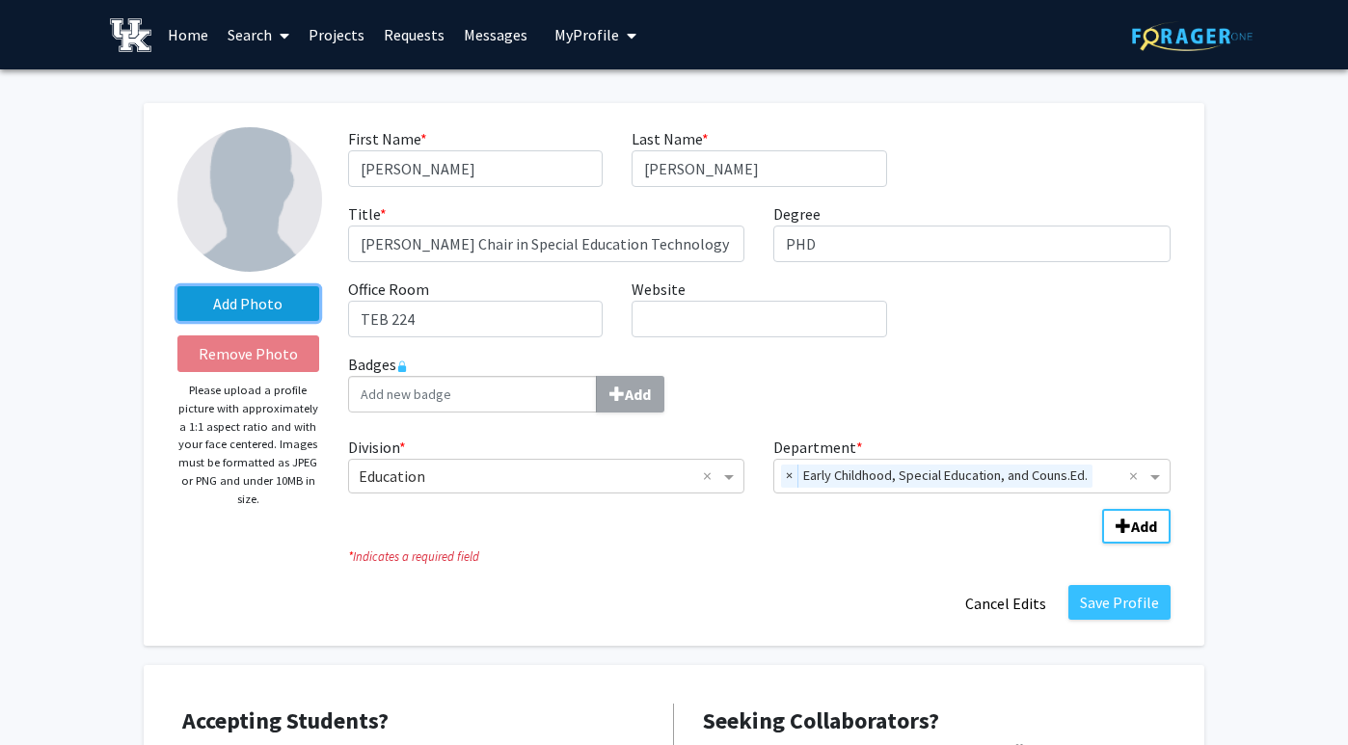
click at [265, 307] on label "Add Photo" at bounding box center [248, 303] width 142 height 35
click at [0, 0] on input "Add Photo" at bounding box center [0, 0] width 0 height 0
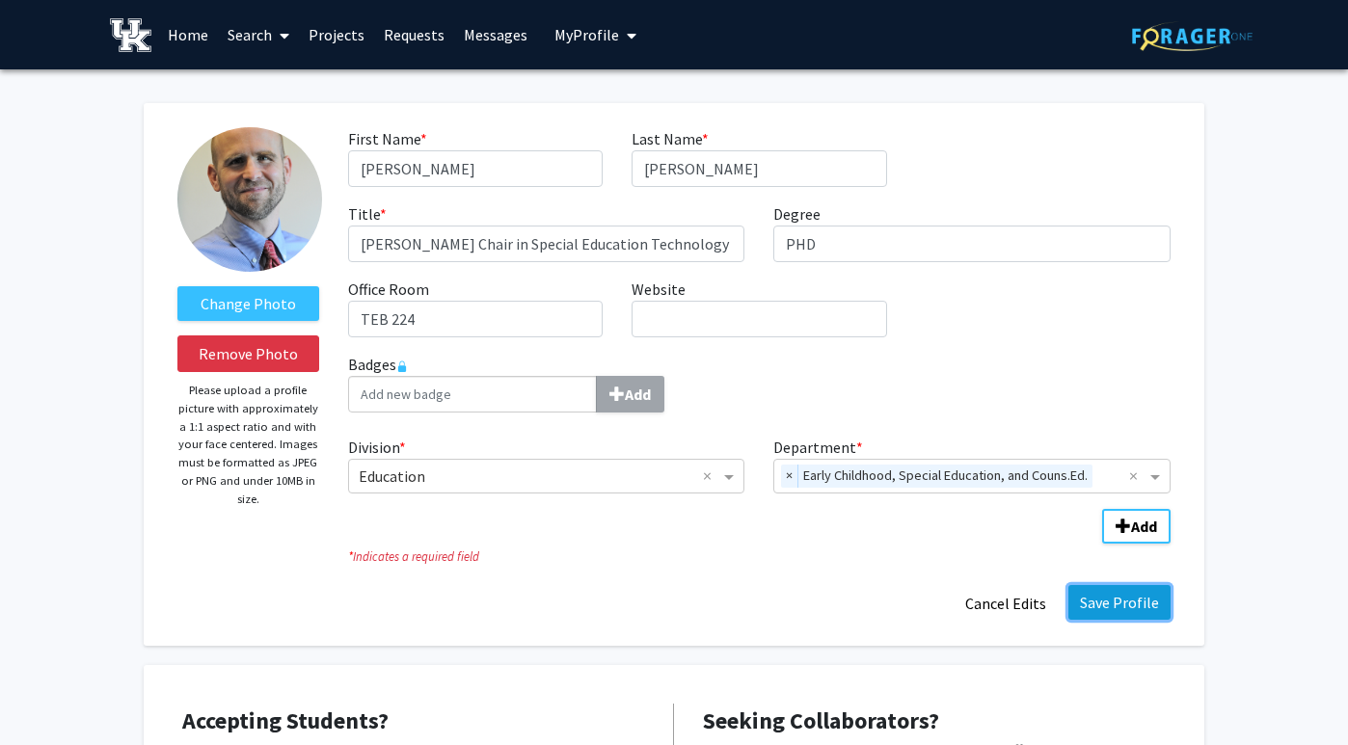
click at [1124, 608] on button "Save Profile" at bounding box center [1119, 602] width 102 height 35
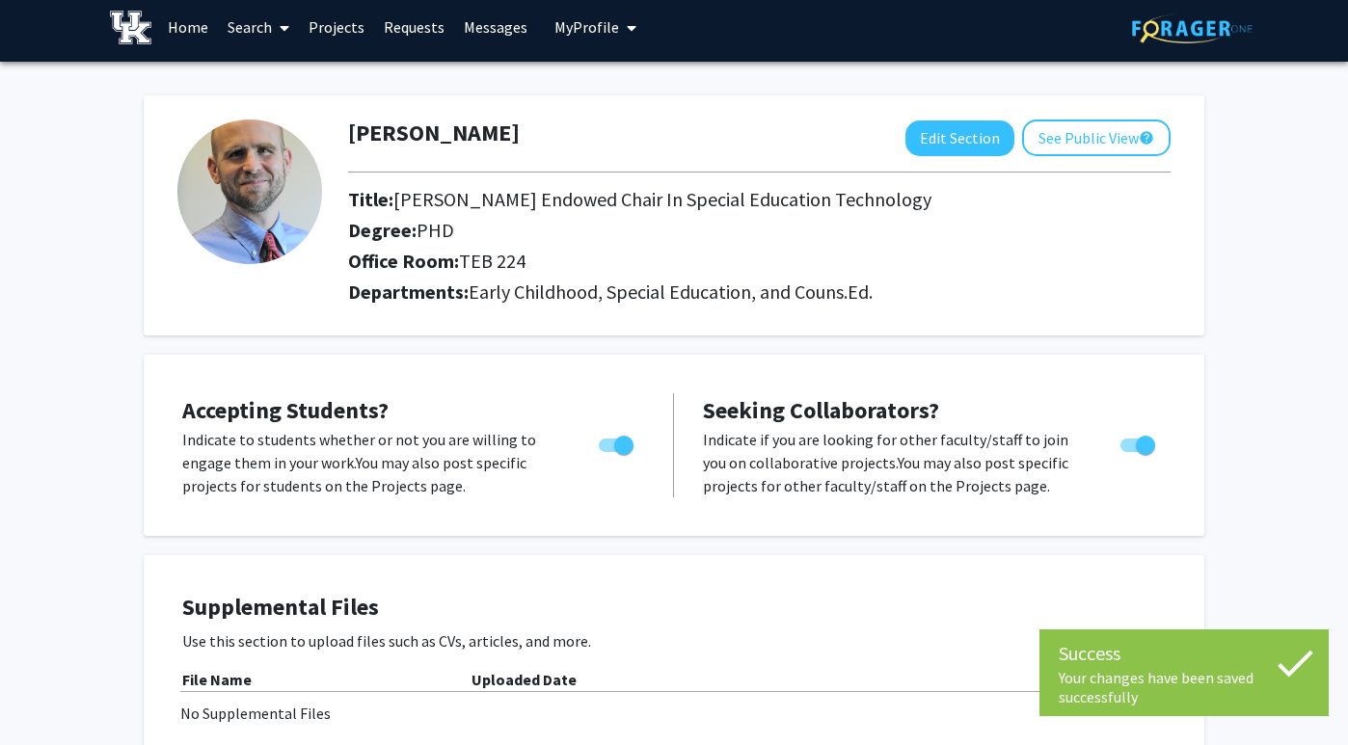
scroll to position [13, 0]
